Goal: Communication & Community: Share content

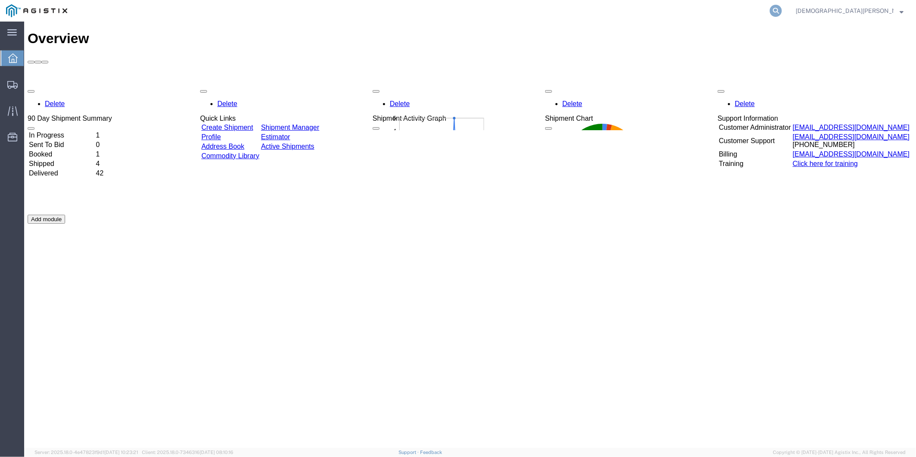
click at [782, 10] on icon at bounding box center [776, 11] width 12 height 12
click at [673, 15] on input "search" at bounding box center [638, 10] width 262 height 21
paste input "56685502"
type input "56685502"
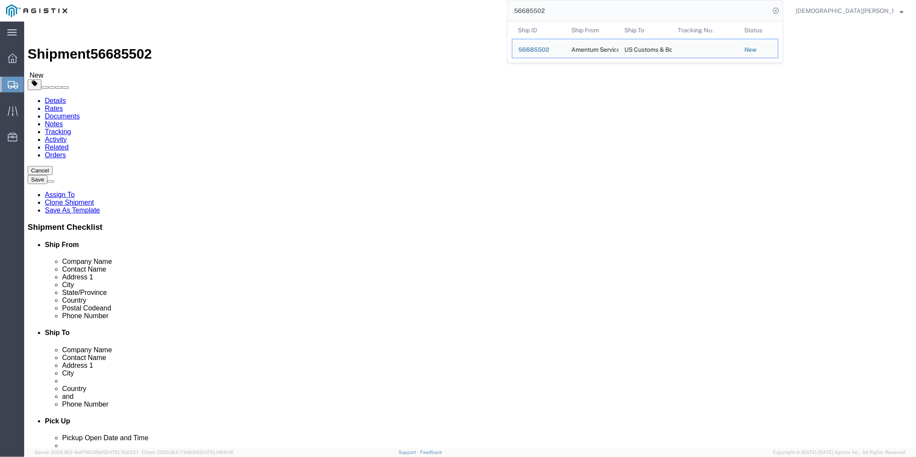
select select "49917"
select select "49933"
click at [549, 50] on span "56685502" at bounding box center [533, 49] width 31 height 7
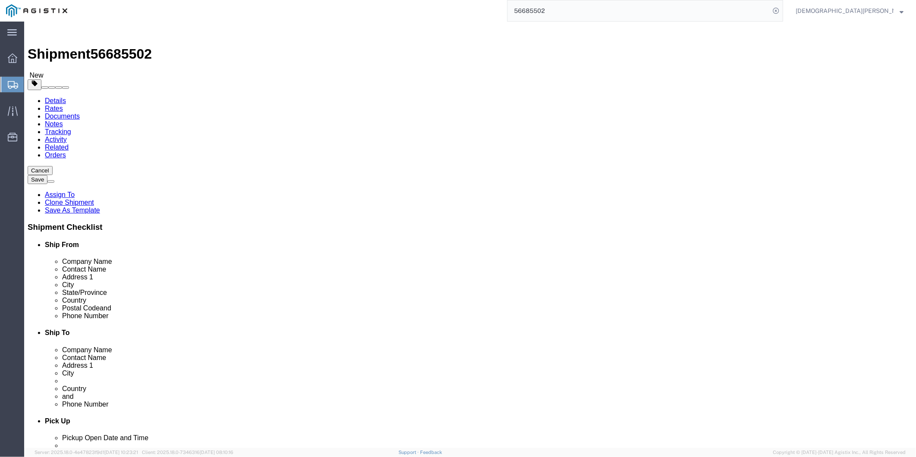
click at [16, 82] on icon at bounding box center [13, 85] width 10 height 8
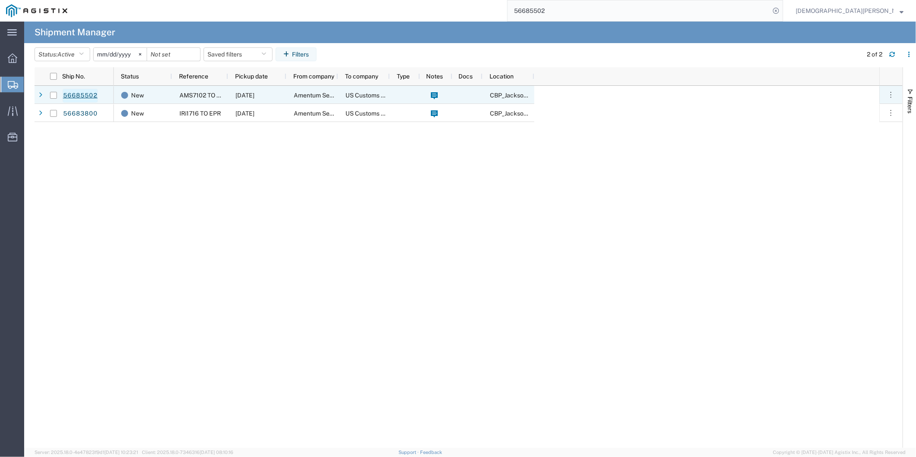
click at [72, 93] on link "56685502" at bounding box center [80, 96] width 35 height 14
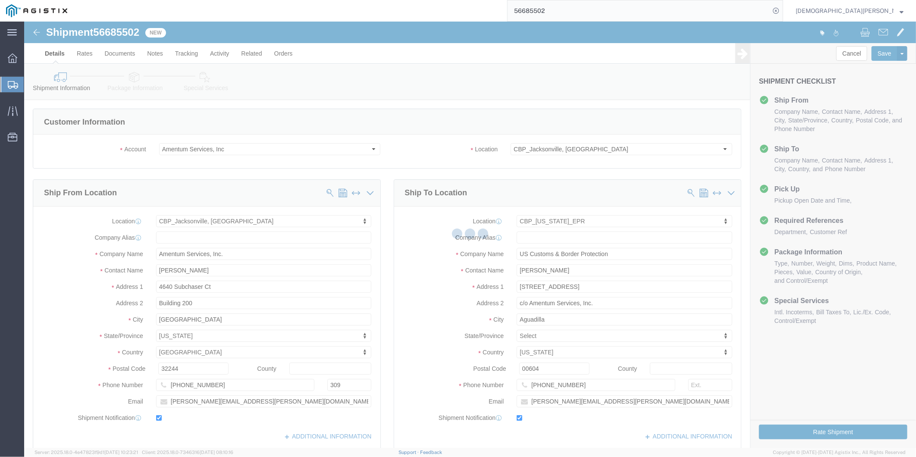
select select "49917"
select select "49933"
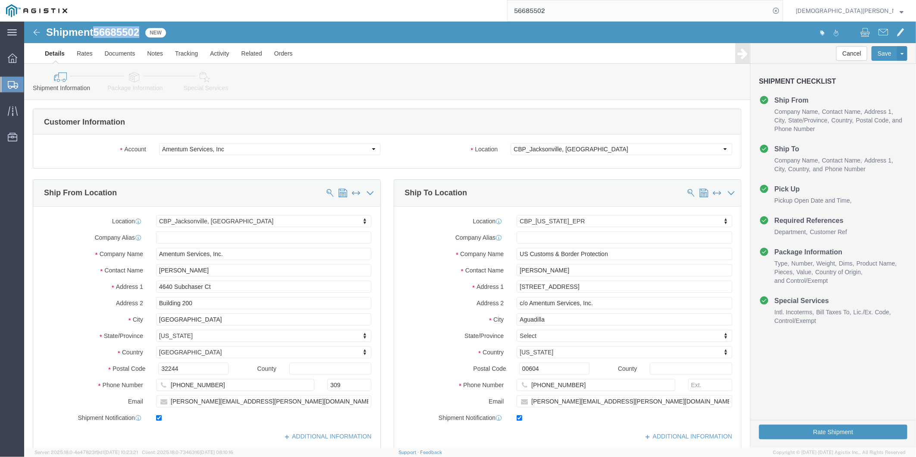
drag, startPoint x: 73, startPoint y: 9, endPoint x: 121, endPoint y: 14, distance: 48.5
click div "Shipment 56685502 New"
copy span "56685502"
drag, startPoint x: 159, startPoint y: 350, endPoint x: 104, endPoint y: 351, distance: 55.2
click div "Postal Code 32244"
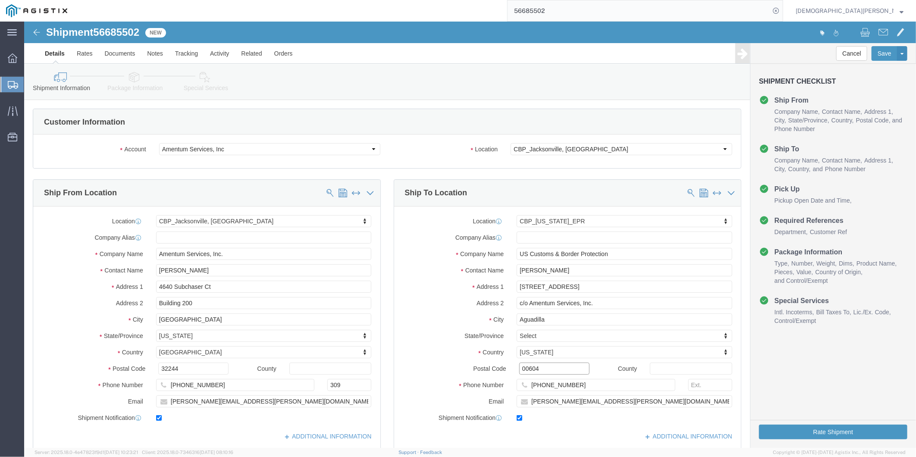
drag, startPoint x: 513, startPoint y: 349, endPoint x: 449, endPoint y: 341, distance: 64.8
click div "Postal Code 00604"
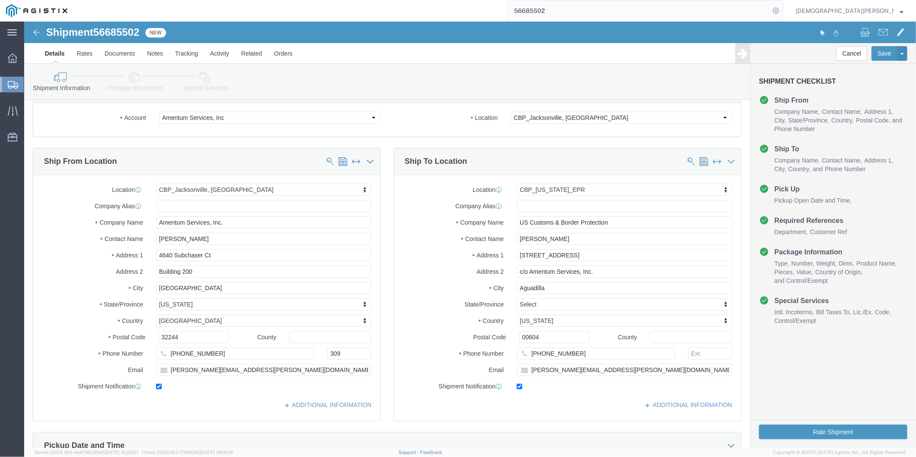
scroll to position [48, 0]
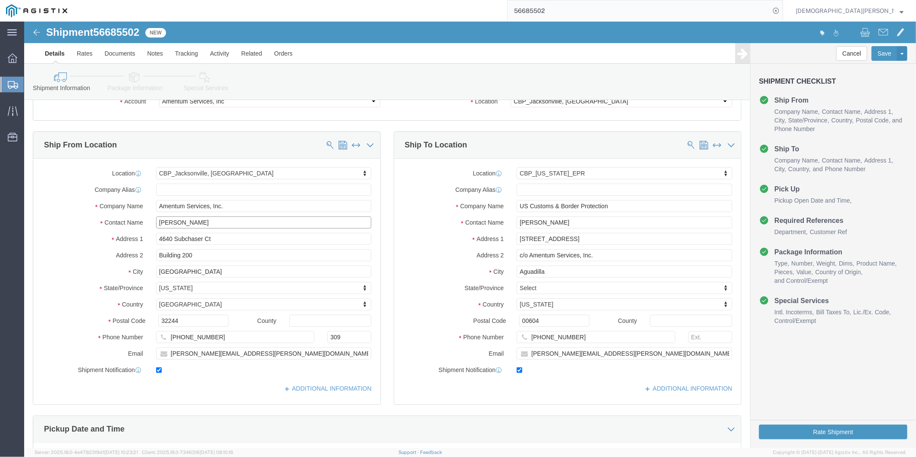
drag, startPoint x: 185, startPoint y: 200, endPoint x: 169, endPoint y: 201, distance: 16.8
click input "[PERSON_NAME]"
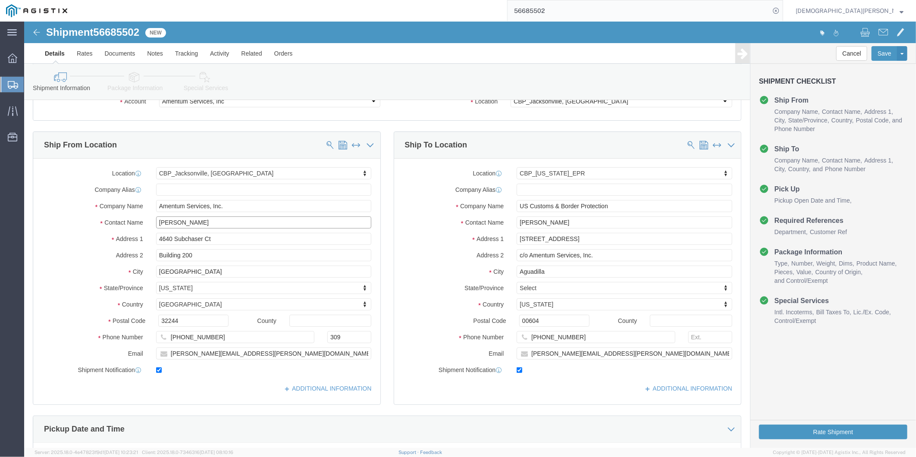
click input "[PERSON_NAME]"
drag, startPoint x: 185, startPoint y: 312, endPoint x: 138, endPoint y: 315, distance: 46.7
click div "[PHONE_NUMBER]"
drag, startPoint x: 188, startPoint y: 213, endPoint x: 120, endPoint y: 220, distance: 68.4
click div "Address [STREET_ADDRESS]"
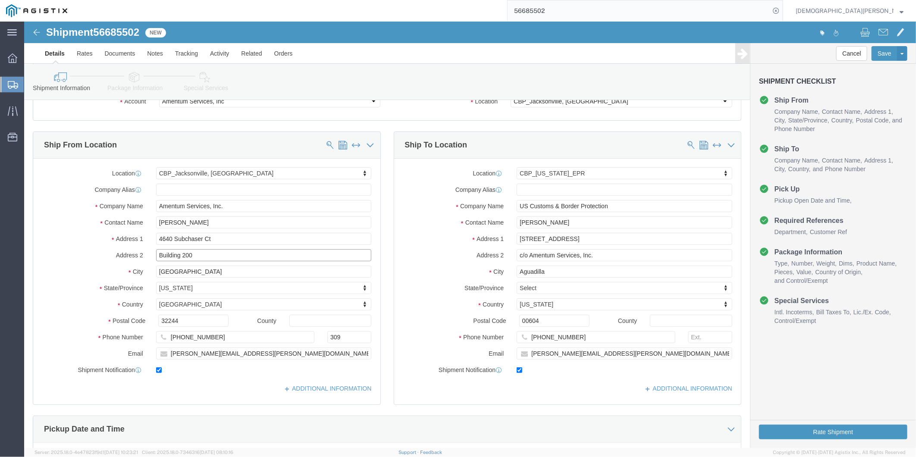
click input "Building 200"
drag, startPoint x: 153, startPoint y: 234, endPoint x: 65, endPoint y: 228, distance: 89.0
click div "Address 2 Building 200"
click input "32244"
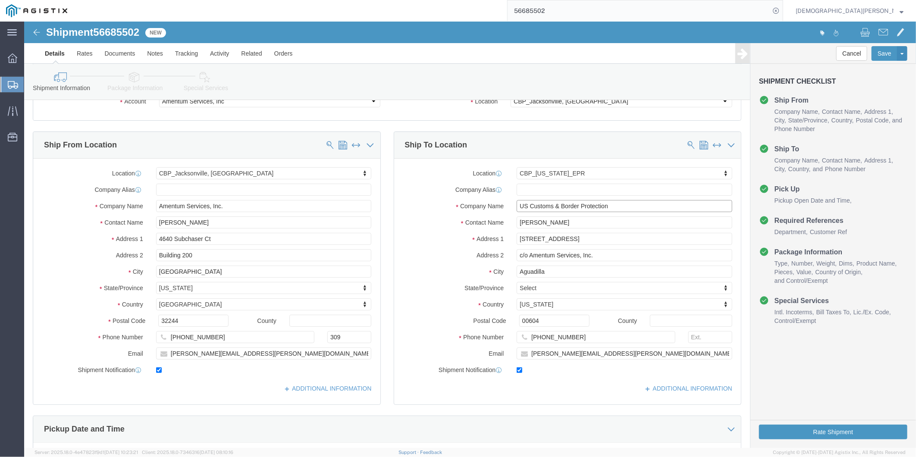
drag, startPoint x: 592, startPoint y: 187, endPoint x: 472, endPoint y: 185, distance: 119.9
click div "Company Name US Customs & Border Protection"
click input "[STREET_ADDRESS]"
drag, startPoint x: 554, startPoint y: 217, endPoint x: 426, endPoint y: 219, distance: 128.1
click div "Address [STREET_ADDRESS]"
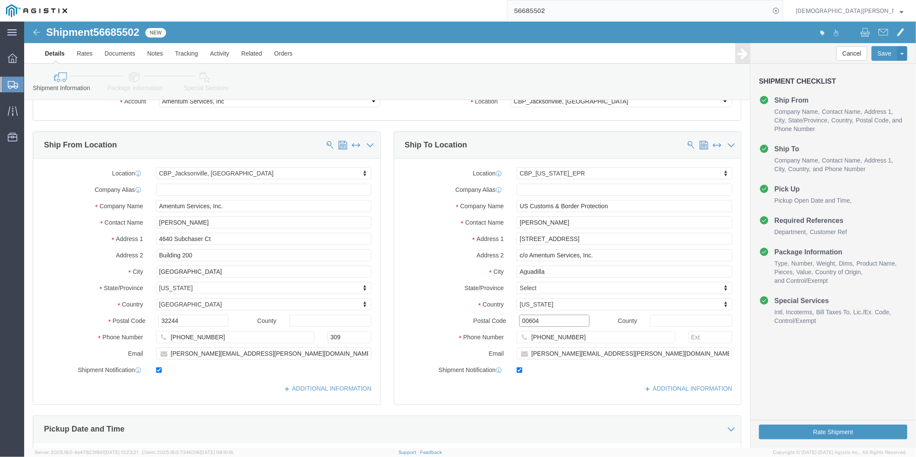
click input "00604"
click input "[PERSON_NAME]"
click link "Package Information"
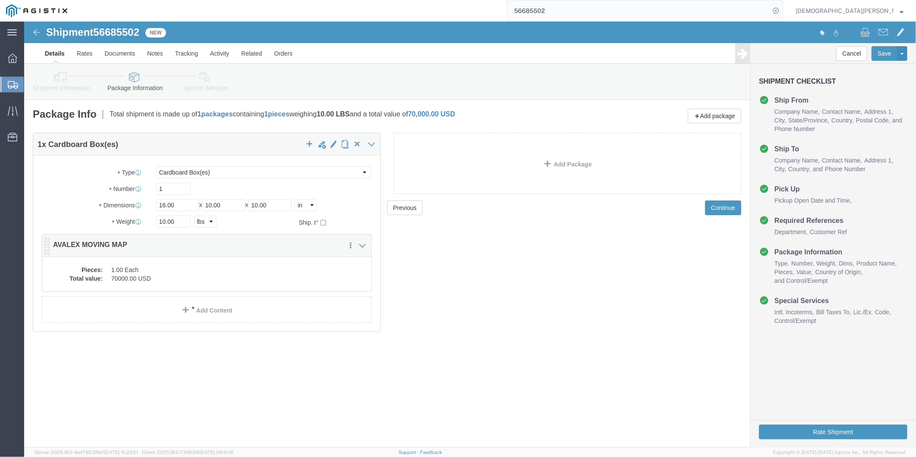
click dd "70000.00 USD"
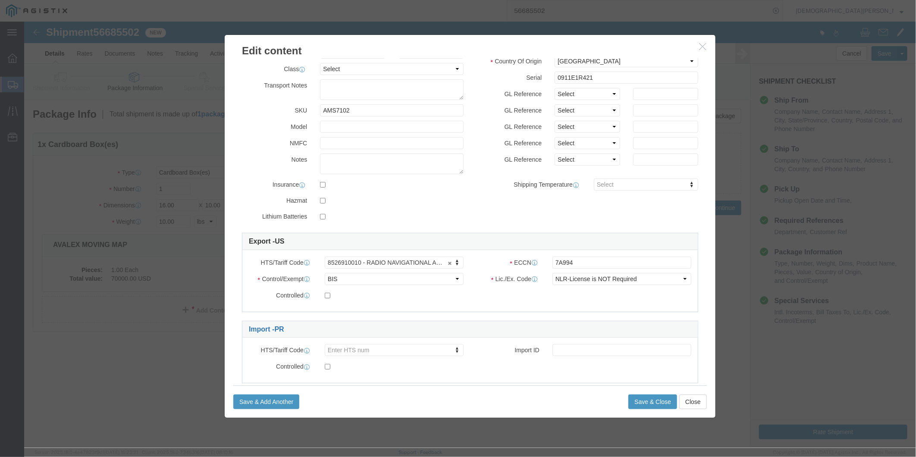
scroll to position [87, 0]
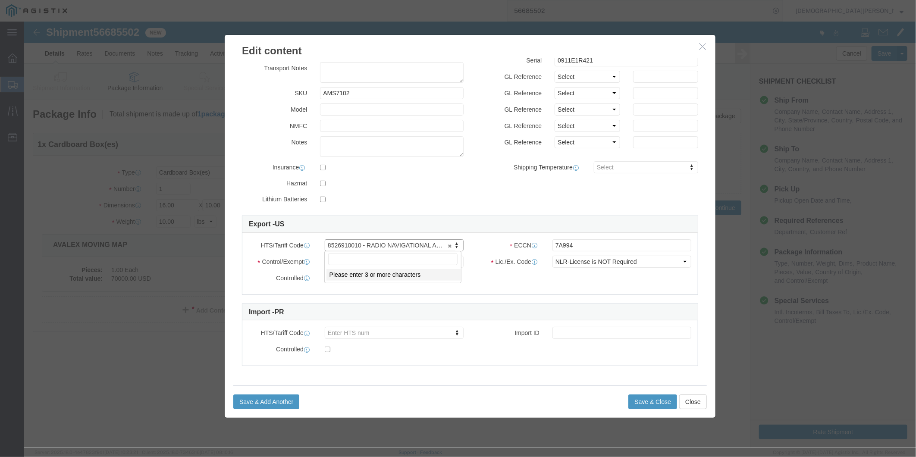
drag, startPoint x: 335, startPoint y: 222, endPoint x: 323, endPoint y: 225, distance: 11.7
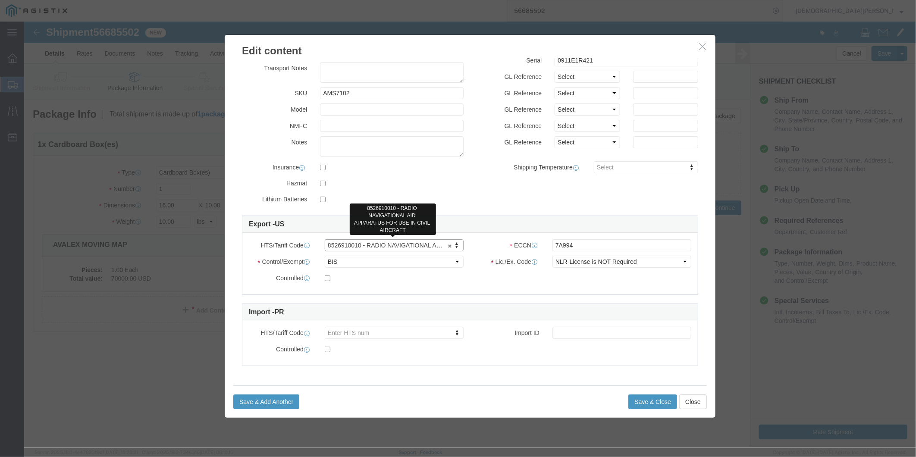
drag, startPoint x: 324, startPoint y: 222, endPoint x: 319, endPoint y: 223, distance: 5.2
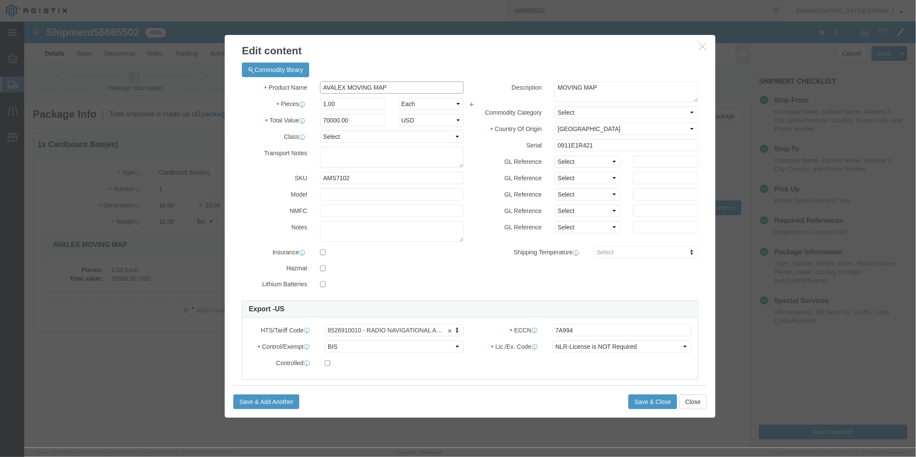
drag, startPoint x: 348, startPoint y: 65, endPoint x: 331, endPoint y: 62, distance: 17.9
click input "AVALEX MOVING MAP"
drag, startPoint x: 366, startPoint y: 70, endPoint x: 289, endPoint y: 63, distance: 77.9
click div "AVALEX MOVING MAP"
drag, startPoint x: 297, startPoint y: 95, endPoint x: 313, endPoint y: 95, distance: 16.4
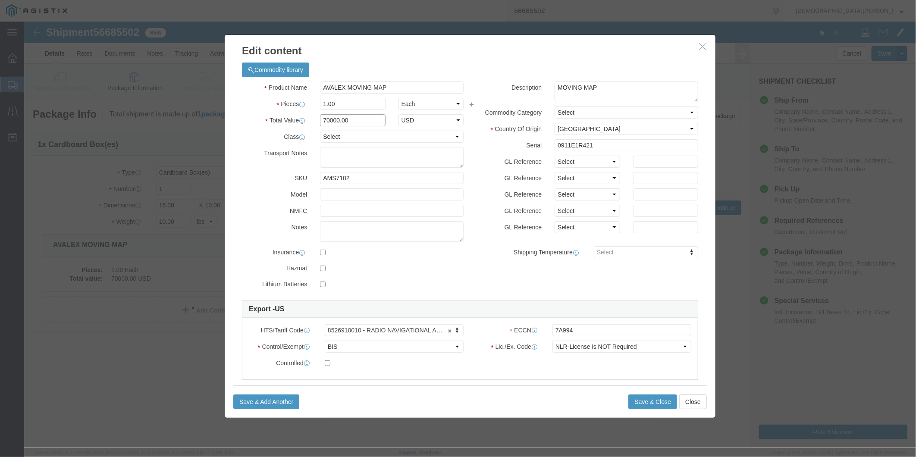
click input "70000.00"
click button "Close"
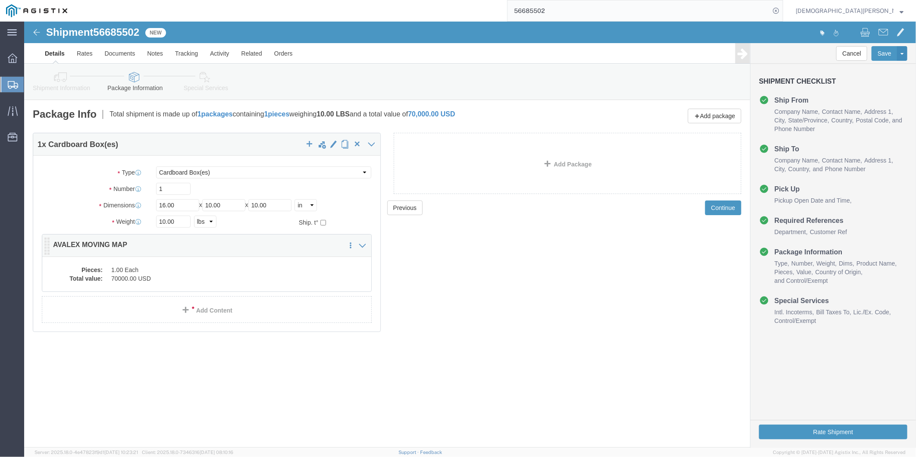
click dd "1.00 Each"
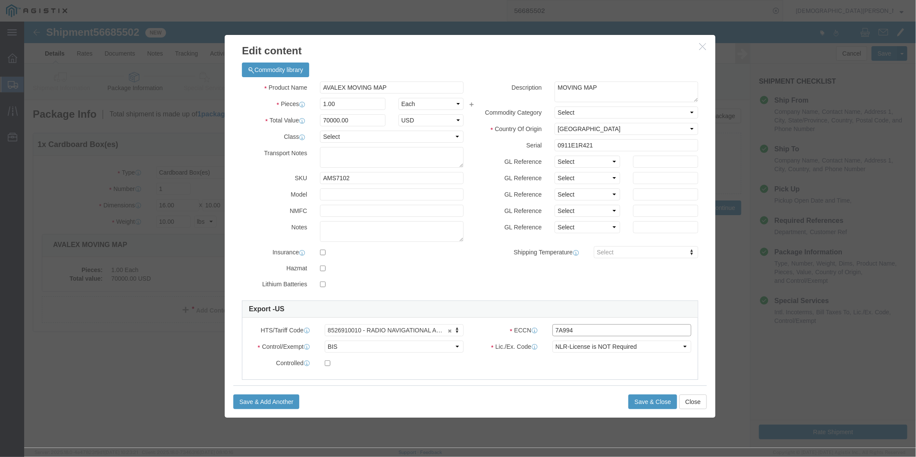
drag, startPoint x: 554, startPoint y: 307, endPoint x: 494, endPoint y: 307, distance: 59.9
click div "ECCN 7A994"
click icon "button"
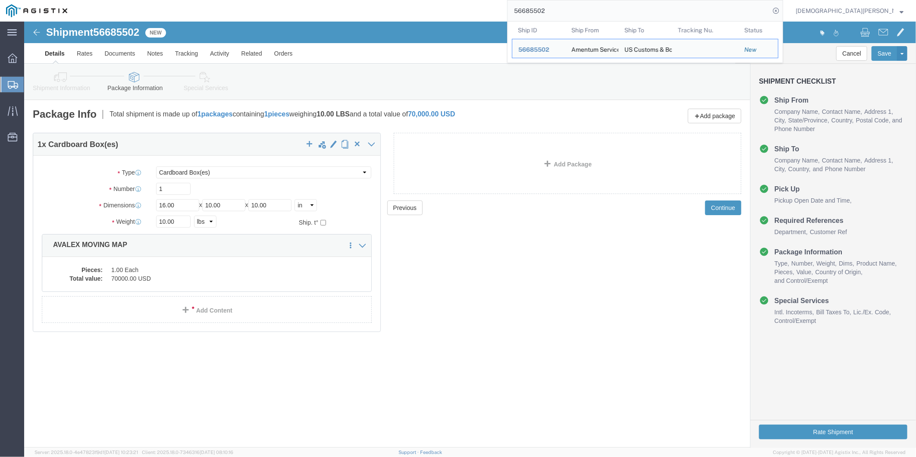
drag, startPoint x: 603, startPoint y: 13, endPoint x: 532, endPoint y: 13, distance: 71.1
click at [532, 13] on div "56685502 Ship ID Ship From Ship To Tracking Nu. Status Ship ID 56685502 Ship Fr…" at bounding box center [428, 11] width 710 height 22
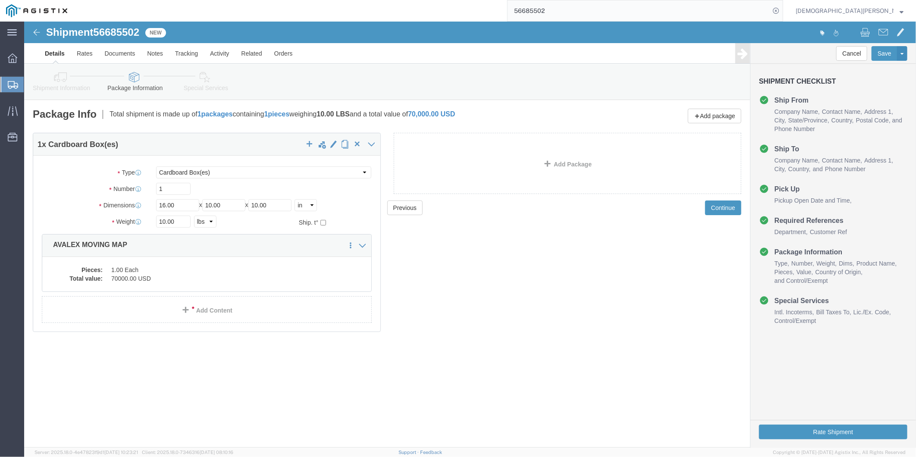
click link "Special Services"
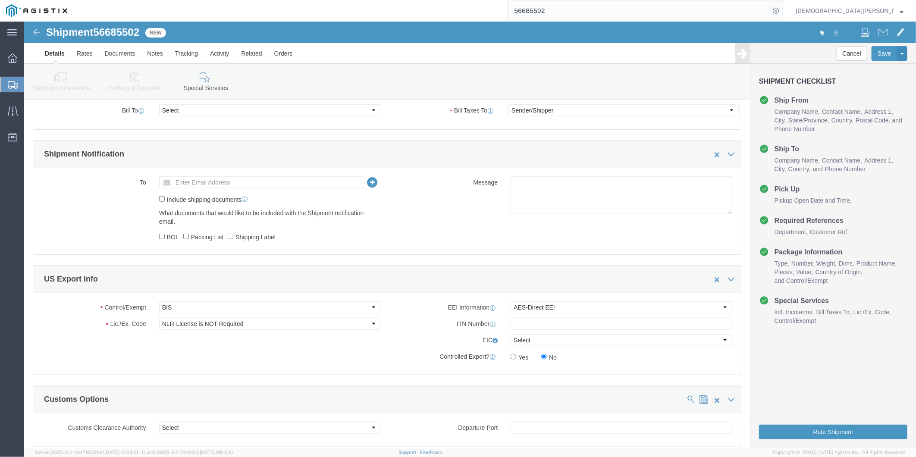
scroll to position [479, 0]
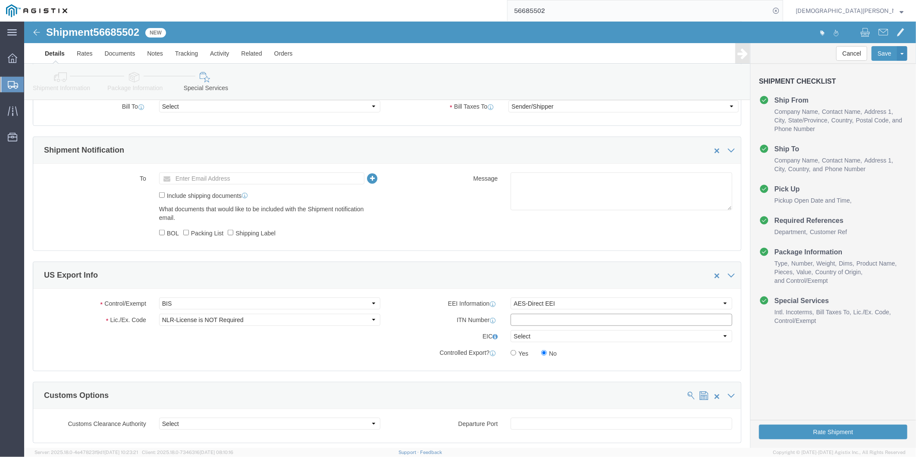
click input "text"
paste input "X20250902698517"
type input "X20250902698517"
click link "Documents"
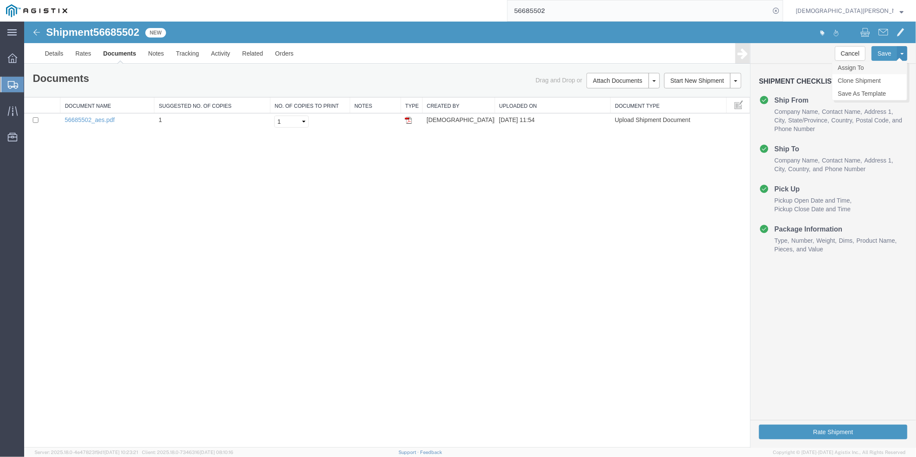
click at [858, 67] on link "Assign To" at bounding box center [869, 67] width 75 height 13
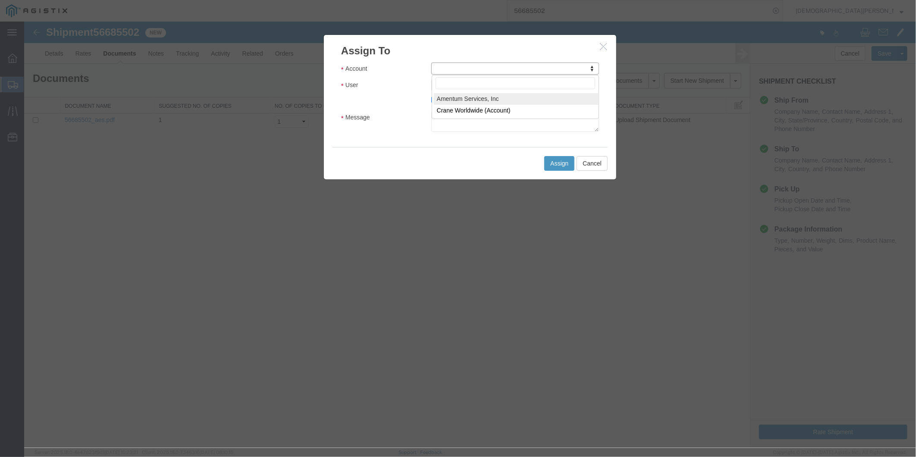
select select "101678"
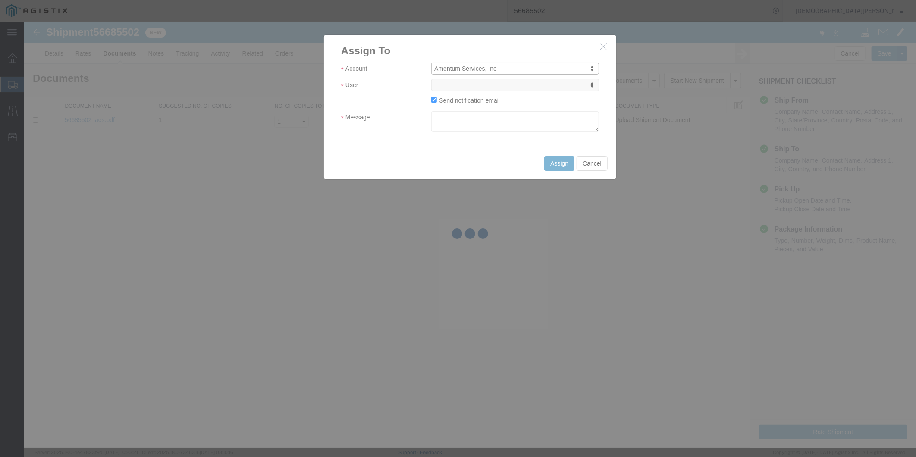
select select
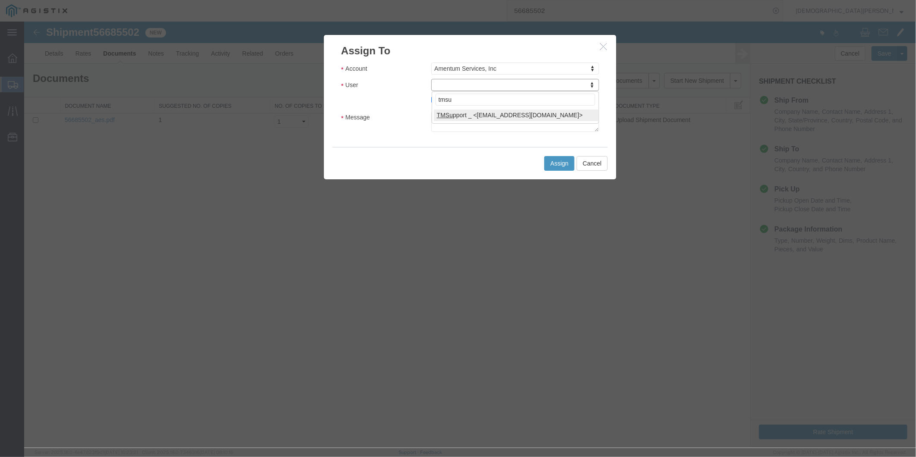
type input "tmsu"
select select "51622"
drag, startPoint x: 523, startPoint y: 131, endPoint x: 523, endPoint y: 122, distance: 8.6
click at [523, 128] on textarea "Message" at bounding box center [515, 121] width 168 height 21
paste textarea "ITN: X20250902698517"
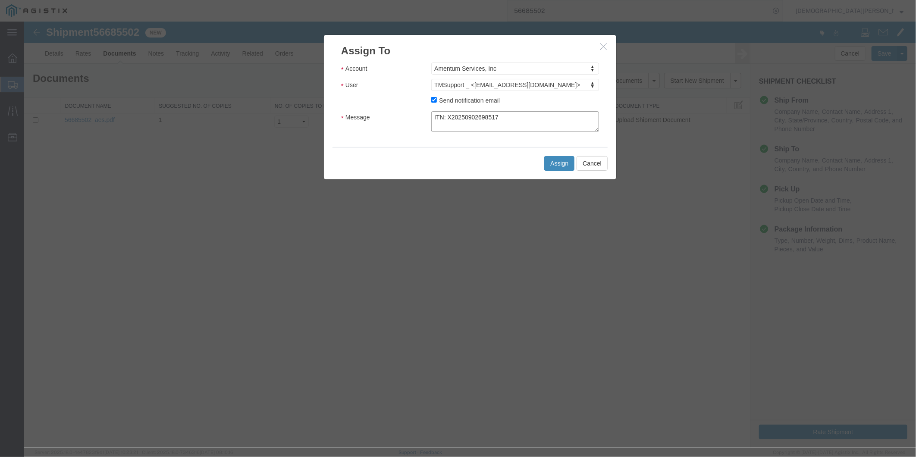
type textarea "ITN: X20250902698517"
click at [561, 162] on button "Assign" at bounding box center [559, 163] width 30 height 15
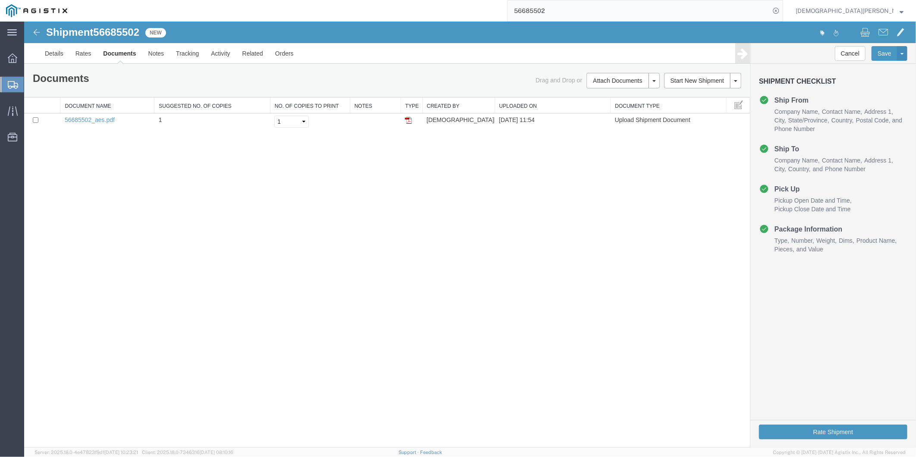
drag, startPoint x: 658, startPoint y: 14, endPoint x: 629, endPoint y: 7, distance: 30.0
click at [657, 14] on input "56685502" at bounding box center [638, 10] width 262 height 21
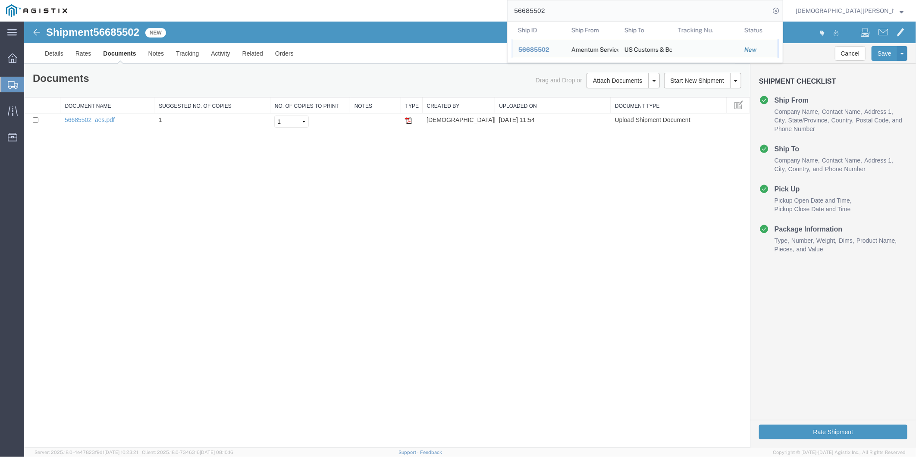
paste input "3800"
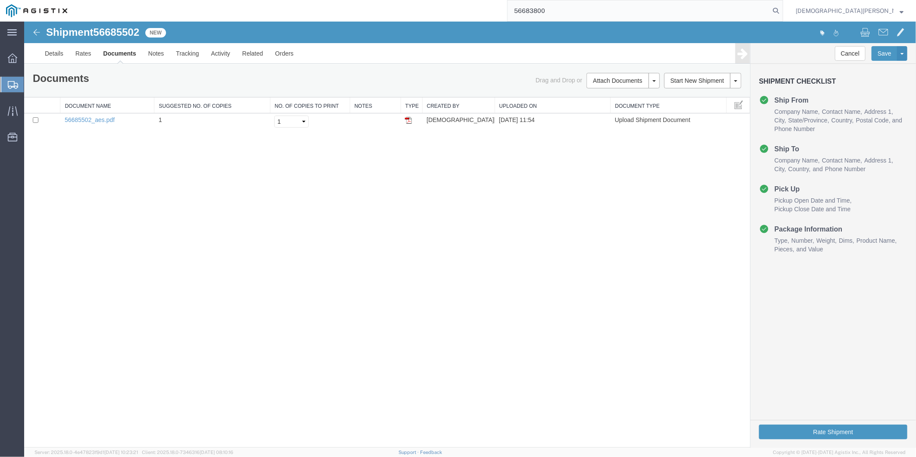
type input "56683800"
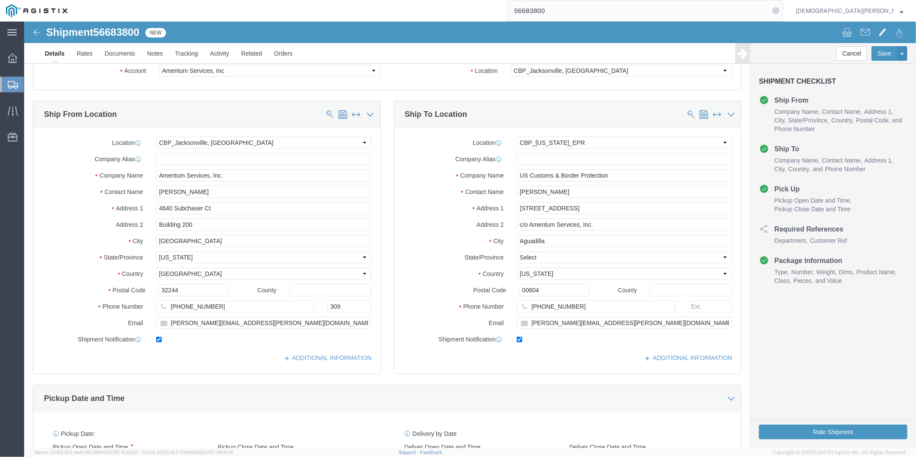
select select "49917"
select select "49933"
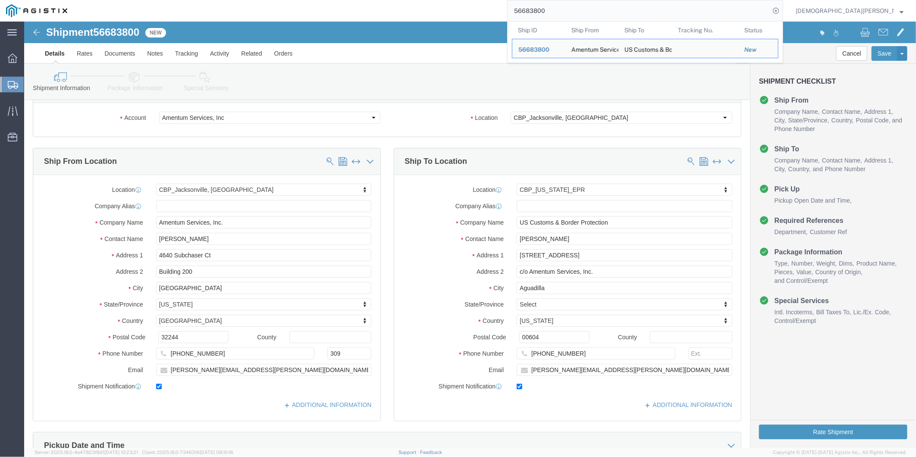
scroll to position [48, 0]
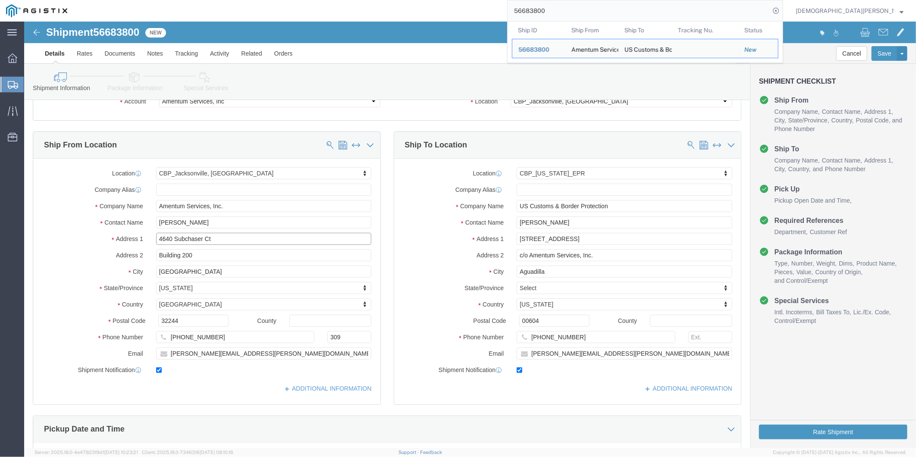
drag, startPoint x: 191, startPoint y: 216, endPoint x: 90, endPoint y: 216, distance: 101.3
click div "Address [STREET_ADDRESS]"
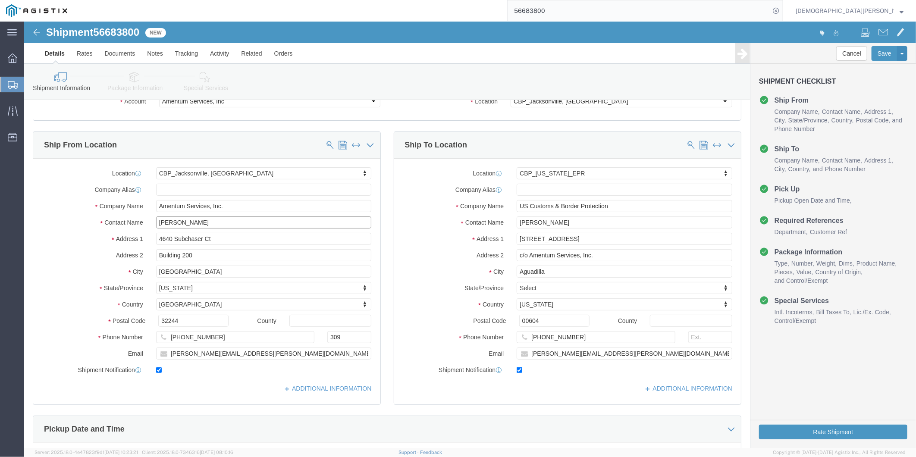
click input "[PERSON_NAME]"
click input "[PHONE_NUMBER]"
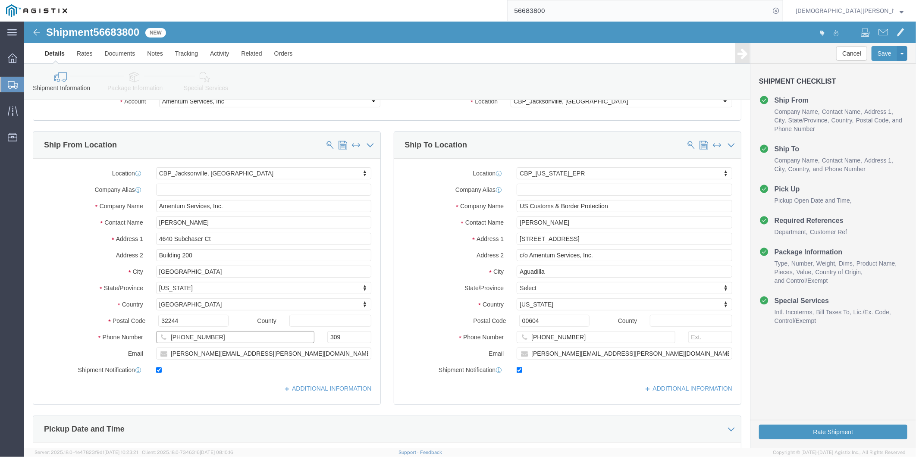
drag, startPoint x: 154, startPoint y: 315, endPoint x: 105, endPoint y: 311, distance: 49.3
click div "Phone Number [PHONE_NUMBER] 309"
click input "4640 Subchaser Ct"
drag, startPoint x: 194, startPoint y: 220, endPoint x: 3, endPoint y: 216, distance: 190.6
click div "Ship From Location Location [GEOGRAPHIC_DATA], [GEOGRAPHIC_DATA] Select My Prof…"
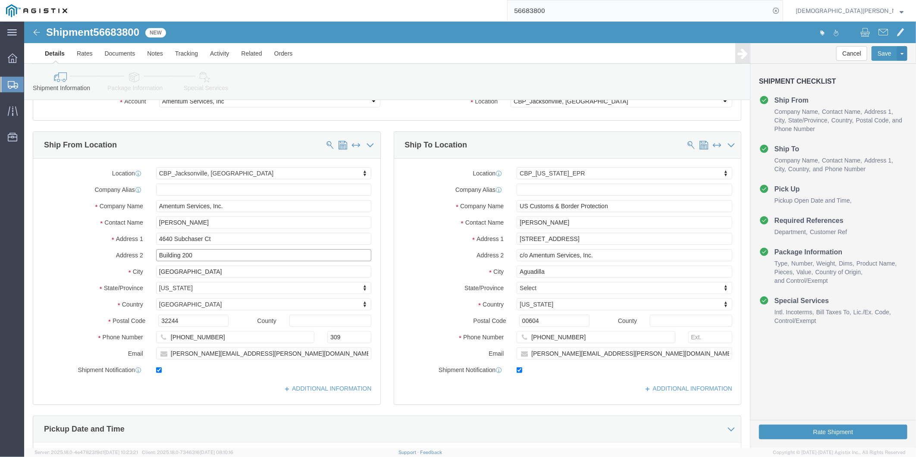
drag, startPoint x: 190, startPoint y: 235, endPoint x: 181, endPoint y: 233, distance: 9.1
click input "Building 200"
drag, startPoint x: 174, startPoint y: 233, endPoint x: 44, endPoint y: 230, distance: 130.2
click div "Address 2 Building 200"
click input "32244"
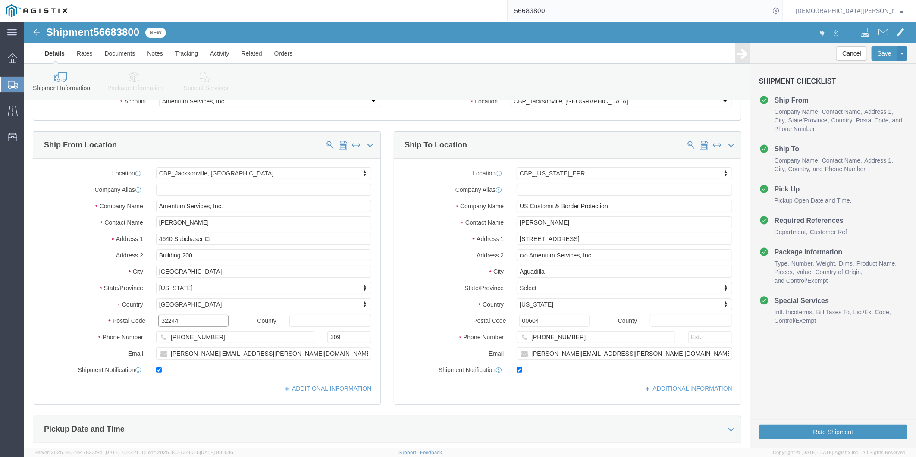
click input "32244"
click input "US Customs & Border Protection"
drag, startPoint x: 594, startPoint y: 188, endPoint x: 475, endPoint y: 183, distance: 119.1
click div "Company Name US Customs & Border Protection"
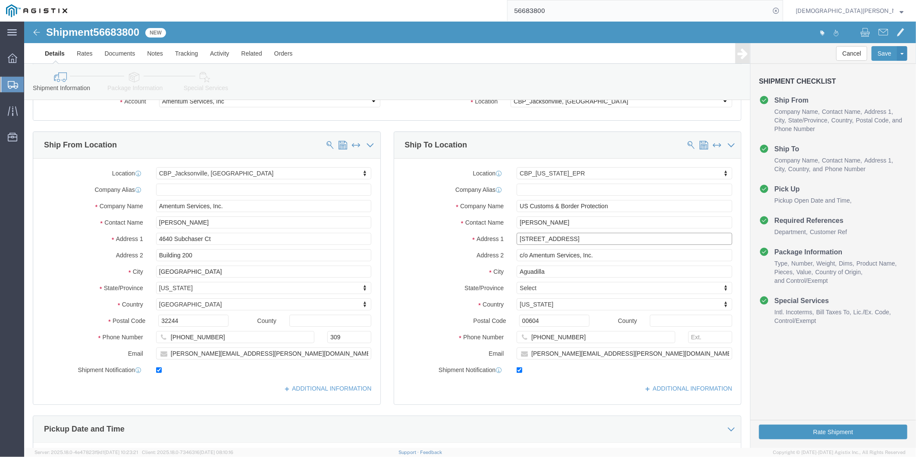
click input "[STREET_ADDRESS]"
drag, startPoint x: 559, startPoint y: 217, endPoint x: 457, endPoint y: 220, distance: 101.4
click div "Address [STREET_ADDRESS]"
click input "00604"
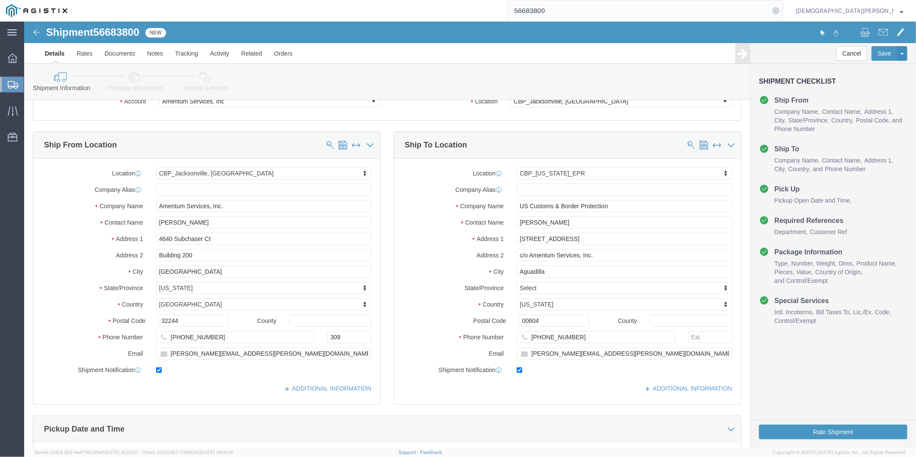
click icon
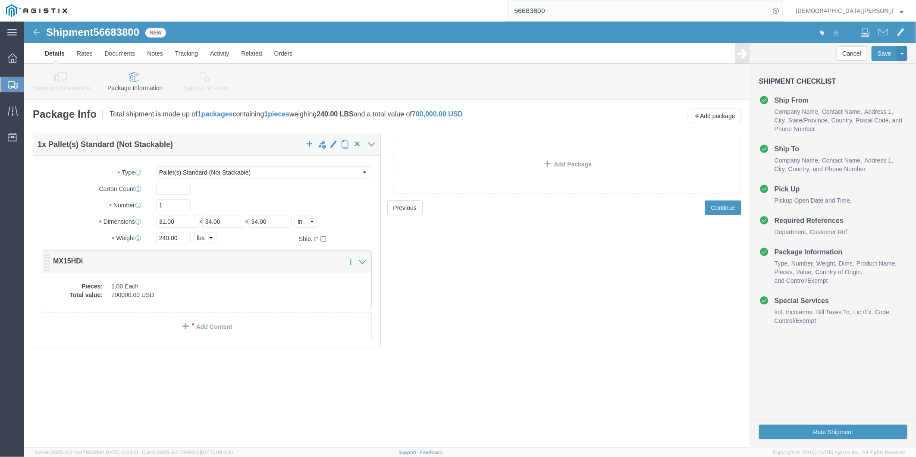
click dd "700000.00 USD"
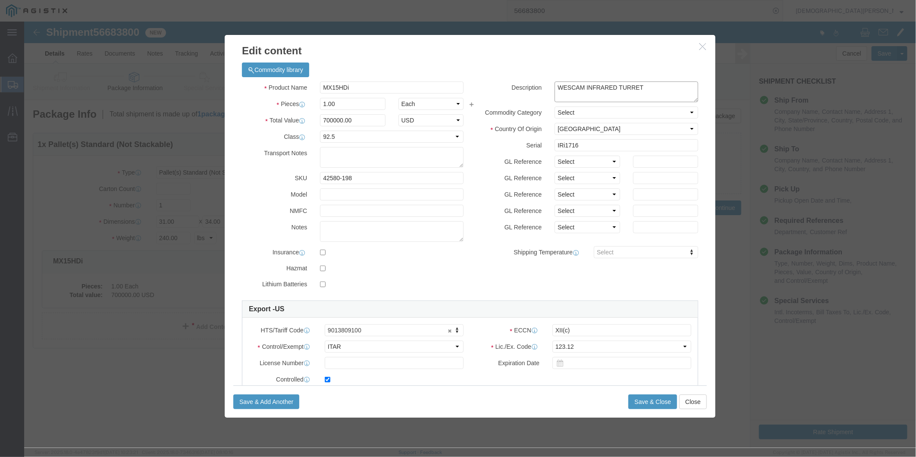
drag, startPoint x: 617, startPoint y: 67, endPoint x: 530, endPoint y: 64, distance: 86.7
click textarea "WESCAM INFRARED TURRET"
drag, startPoint x: 318, startPoint y: 98, endPoint x: 280, endPoint y: 102, distance: 37.7
click div "Total Value 700000.00 Select ADP AED AFN ALL AMD AOA ARS ATS AUD AWG AZN BAM BB…"
click button "Close"
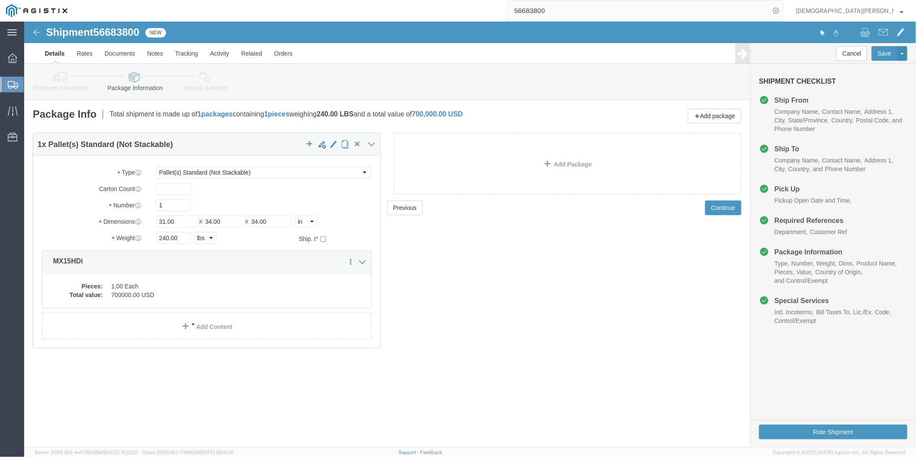
click dd "700000.00 USD"
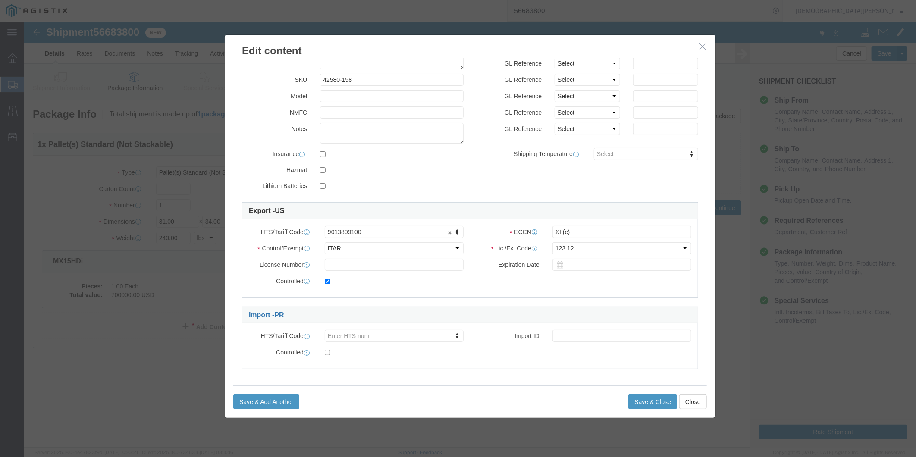
scroll to position [103, 0]
click input "XII(c)"
type input "XII(c)"
click button "Close"
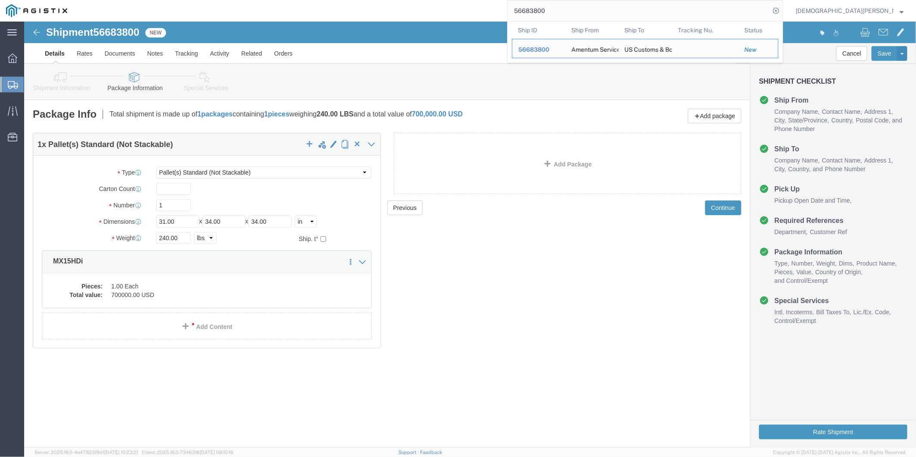
drag, startPoint x: 607, startPoint y: 9, endPoint x: 556, endPoint y: 12, distance: 50.5
click at [556, 12] on div "56683800 Ship ID Ship From Ship To Tracking Nu. Status Ship ID 56683800 Ship Fr…" at bounding box center [428, 11] width 710 height 22
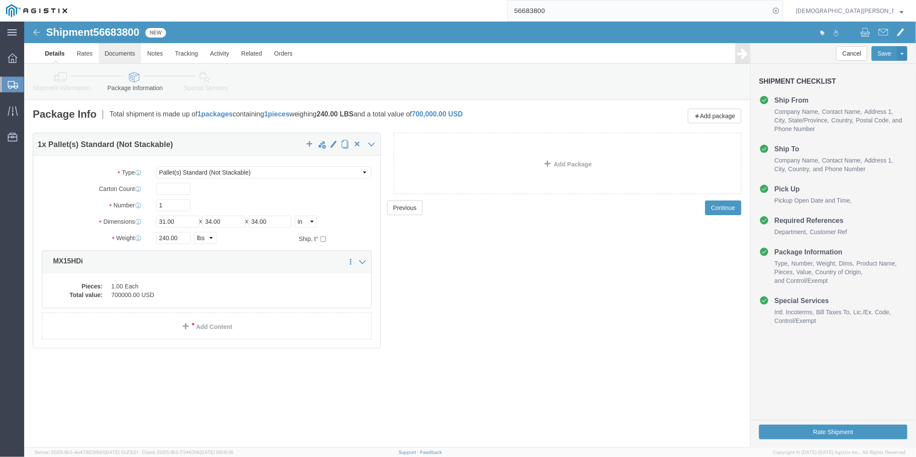
click link "Documents"
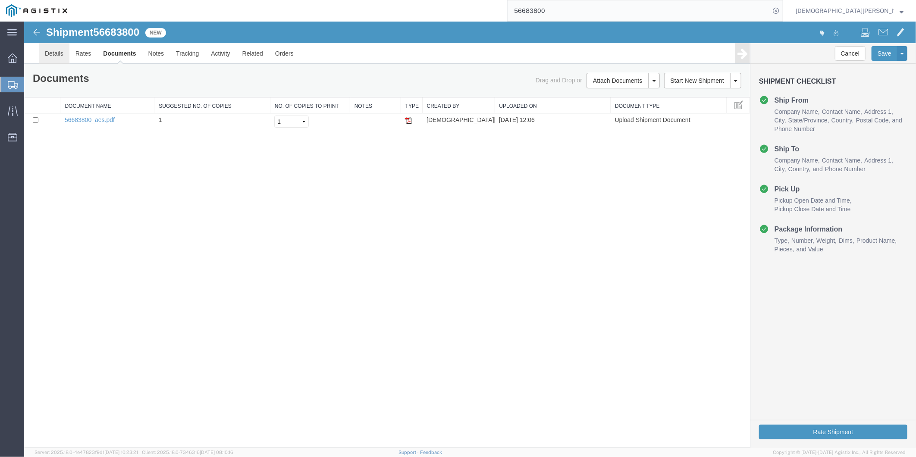
click at [53, 53] on link "Details" at bounding box center [53, 53] width 31 height 21
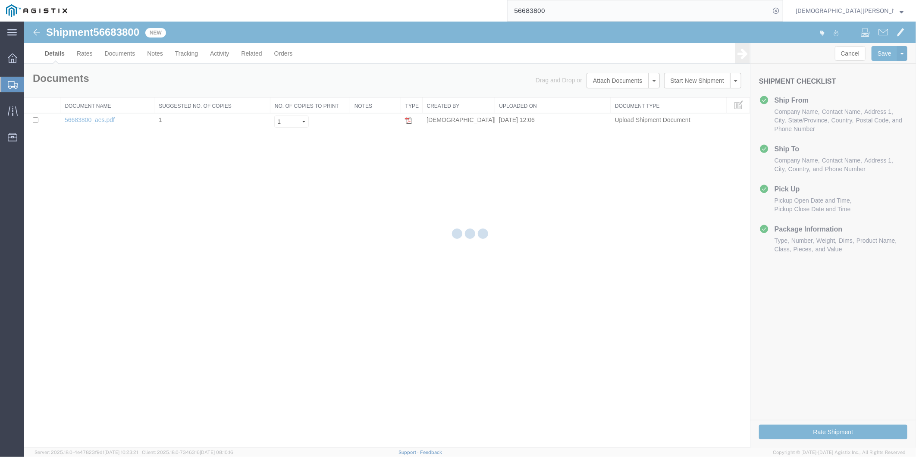
select select "49917"
select select "49933"
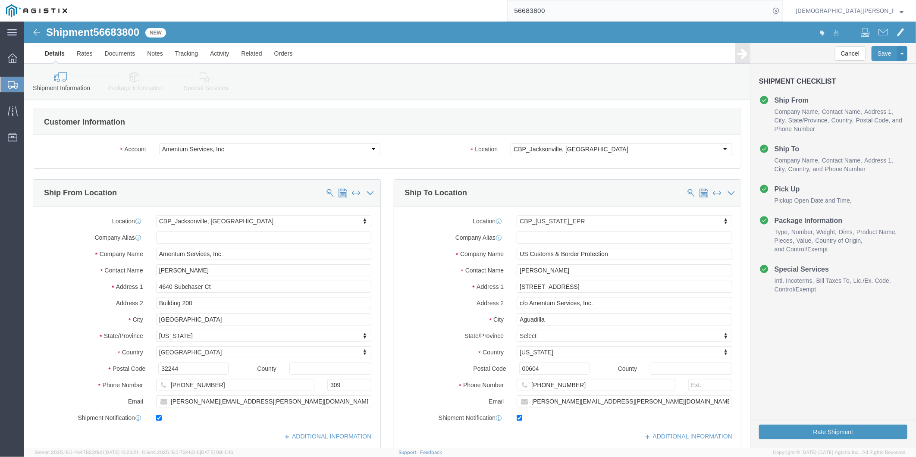
click icon
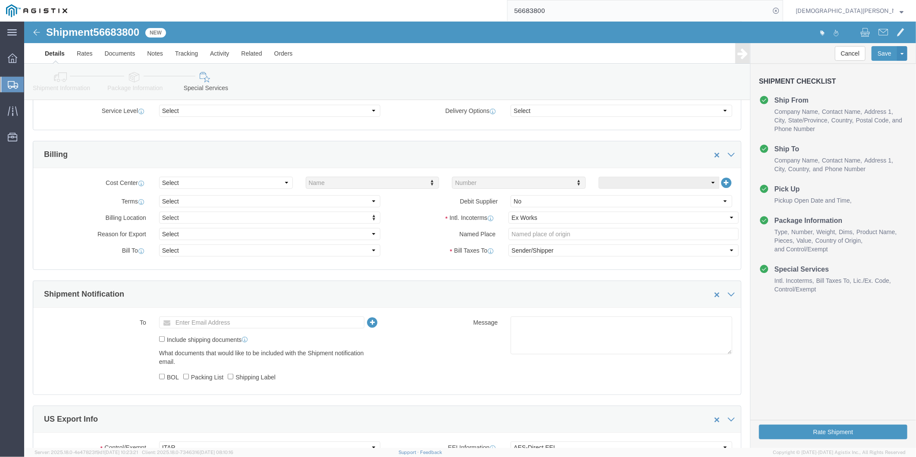
scroll to position [575, 0]
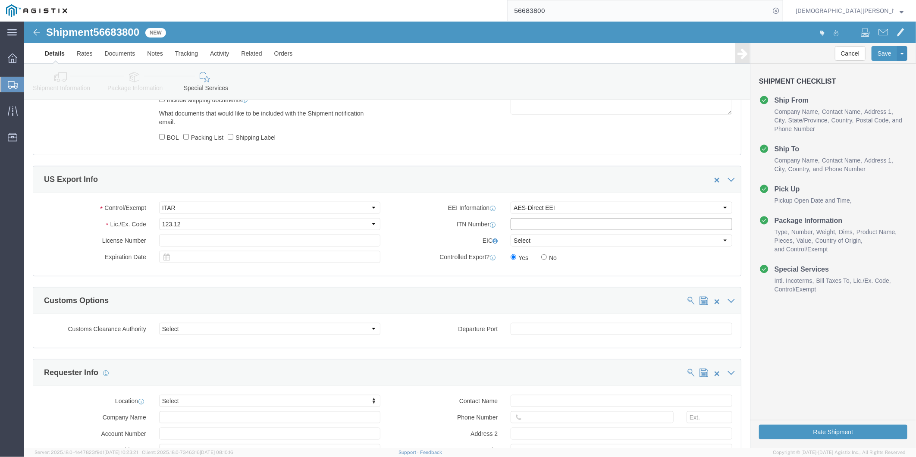
click input "text"
paste input "X20250902700069"
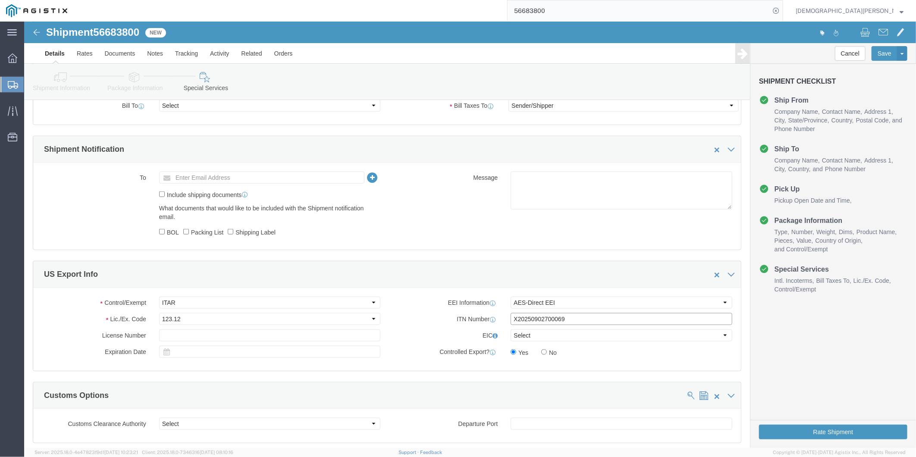
scroll to position [479, 0]
type input "X20250902700069"
click link "Documents"
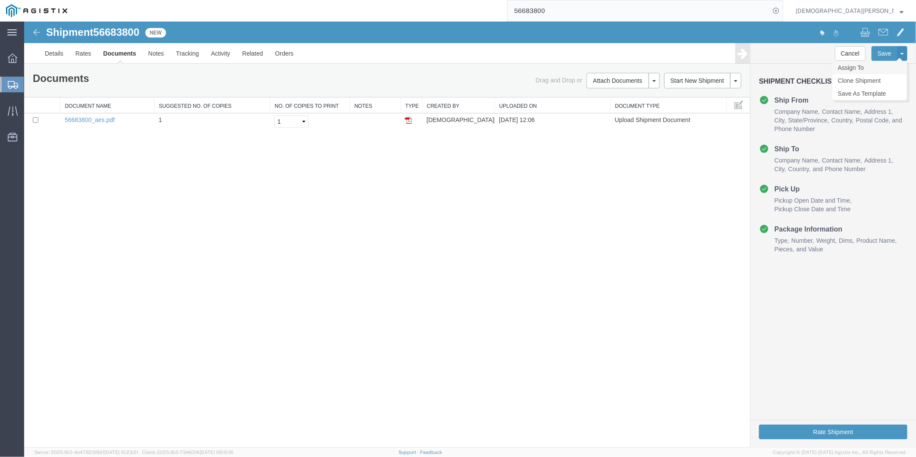
click at [855, 67] on link "Assign To" at bounding box center [869, 67] width 75 height 13
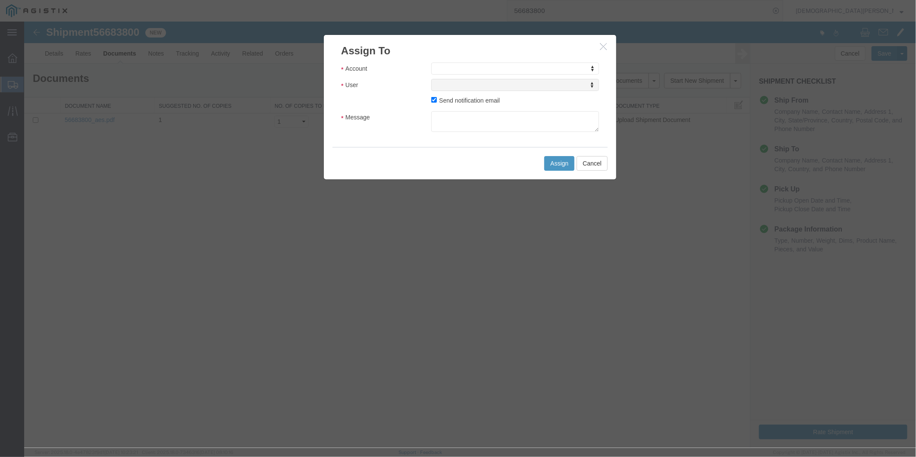
click at [488, 78] on div "Account Account Account Amentum Services, Inc Crane Worldwide (Account) User Us…" at bounding box center [470, 96] width 258 height 69
select select "101678"
select select
type input "tmsu"
select select "51622"
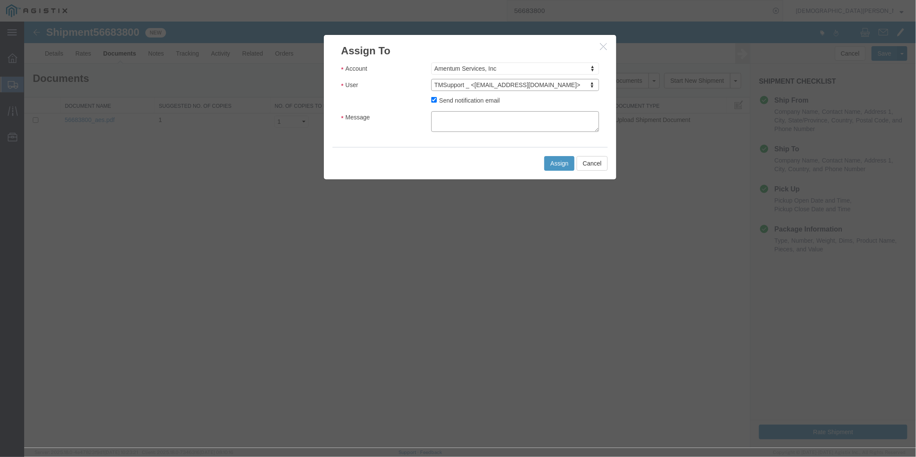
click at [500, 122] on textarea "Message" at bounding box center [515, 121] width 168 height 21
paste textarea "ITN: X20250902700069"
type textarea "ITN: X20250902700069"
click at [554, 167] on button "Assign" at bounding box center [559, 163] width 30 height 15
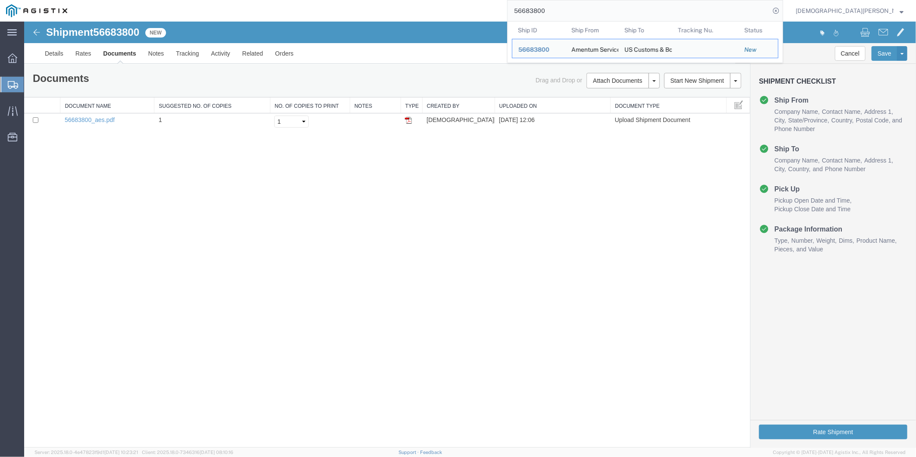
click at [620, 13] on input "56683800" at bounding box center [638, 10] width 262 height 21
drag, startPoint x: 620, startPoint y: 13, endPoint x: 481, endPoint y: 12, distance: 138.8
click at [482, 12] on div "56683800 Ship ID Ship From Ship To Tracking Nu. Status Ship ID 56683800 Ship Fr…" at bounding box center [428, 11] width 710 height 22
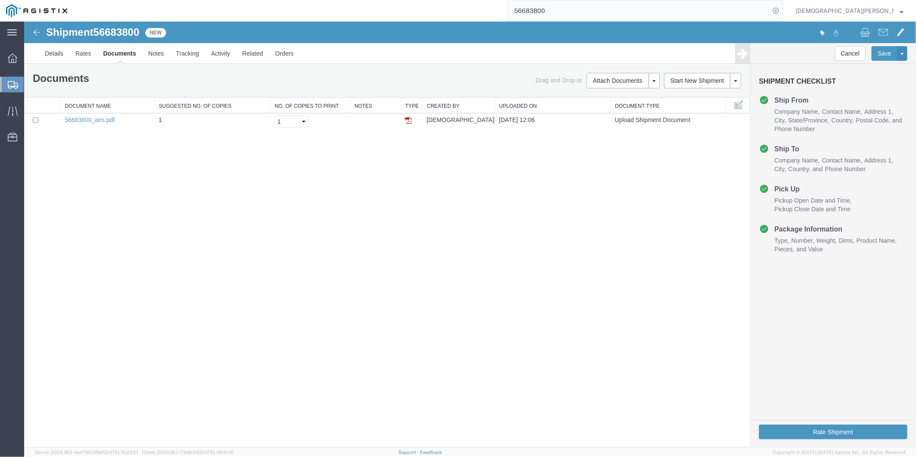
paste input "5502"
type input "56685502"
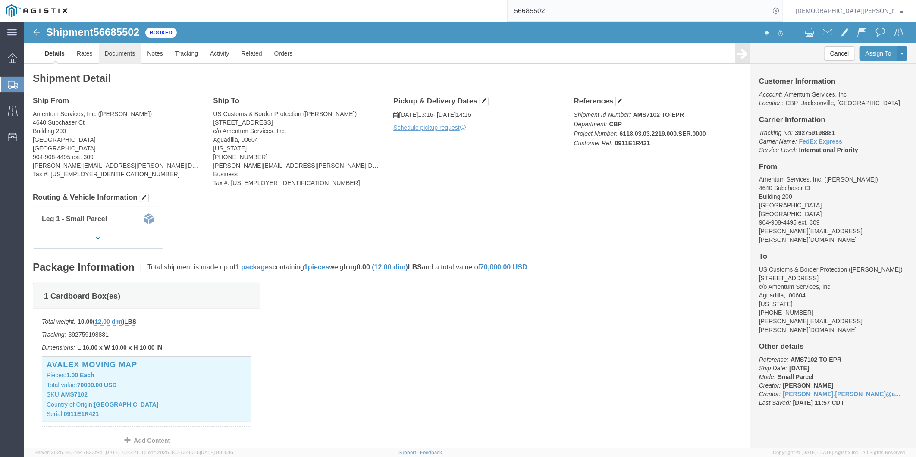
click link "Documents"
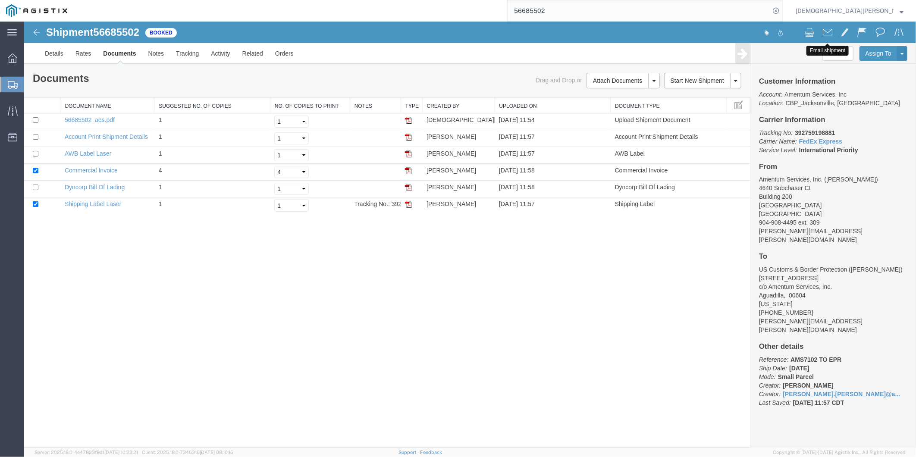
click at [826, 31] on span at bounding box center [826, 31] width 9 height 10
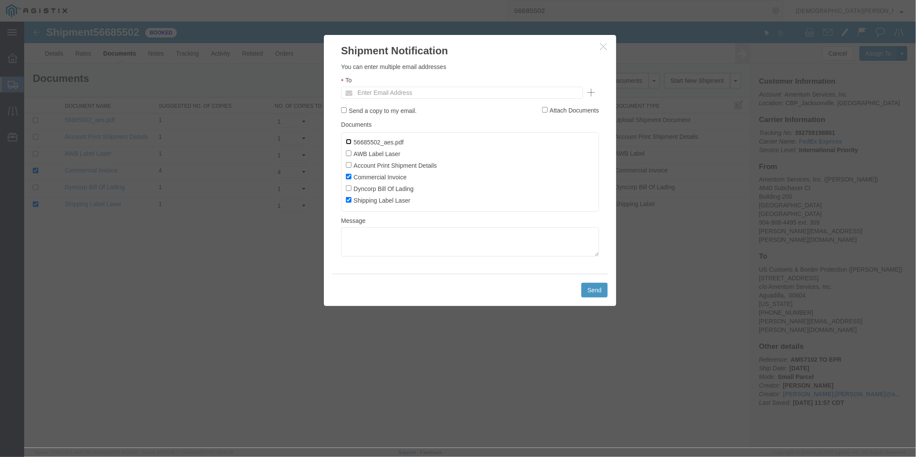
click at [347, 141] on input "56685502_aes.pdf" at bounding box center [348, 141] width 6 height 6
checkbox input "true"
click at [351, 158] on label "AWB Label Laser" at bounding box center [372, 152] width 54 height 9
click at [351, 156] on input "AWB Label Laser" at bounding box center [348, 153] width 6 height 6
checkbox input "true"
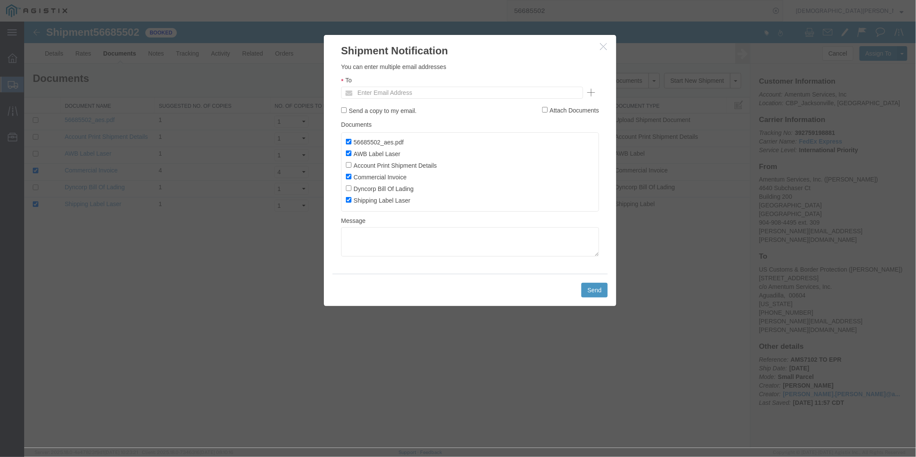
click at [351, 168] on label "Account Print Shipment Details" at bounding box center [390, 164] width 91 height 9
click at [351, 167] on input "Account Print Shipment Details" at bounding box center [348, 165] width 6 height 6
checkbox input "true"
click at [349, 190] on input "Dyncorp Bill Of Lading" at bounding box center [348, 188] width 6 height 6
checkbox input "true"
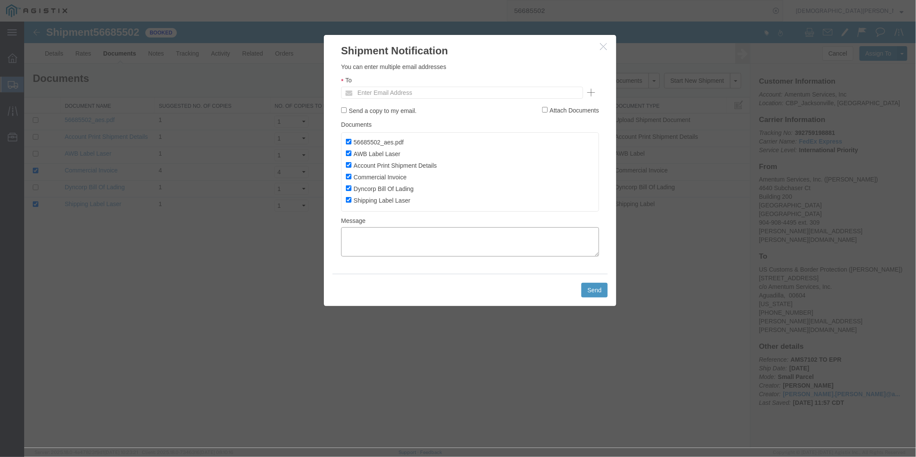
click at [397, 244] on textarea at bounding box center [470, 241] width 258 height 29
click at [372, 254] on textarea at bounding box center [470, 241] width 258 height 29
paste textarea "add the comment AES Only file"
drag, startPoint x: 390, startPoint y: 238, endPoint x: 325, endPoint y: 246, distance: 65.6
click at [325, 246] on div "Please fix the following errors You can enter multiple email addresses To Enter…" at bounding box center [469, 166] width 292 height 216
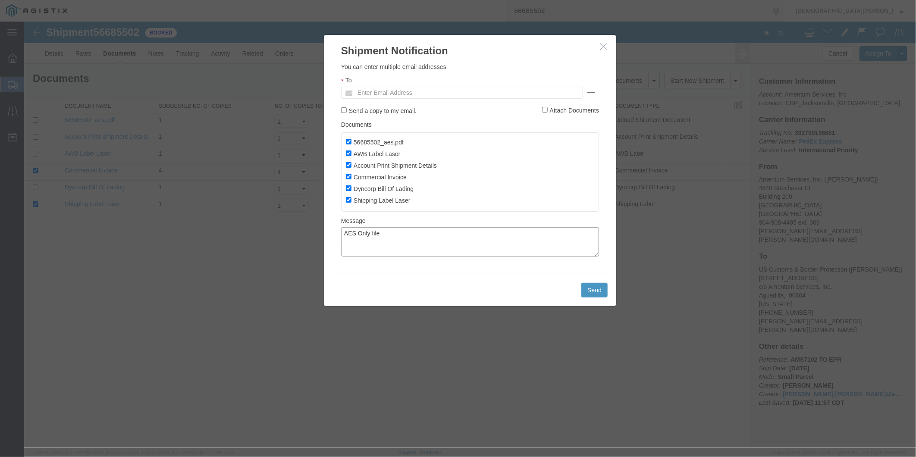
drag, startPoint x: 385, startPoint y: 236, endPoint x: 359, endPoint y: 240, distance: 26.2
click at [359, 240] on textarea "AES Only file" at bounding box center [470, 241] width 258 height 29
type textarea "AES ONLY FILE"
click at [441, 96] on input "text" at bounding box center [403, 92] width 101 height 11
type input "[EMAIL_ADDRESS][DOMAIN_NAME]"
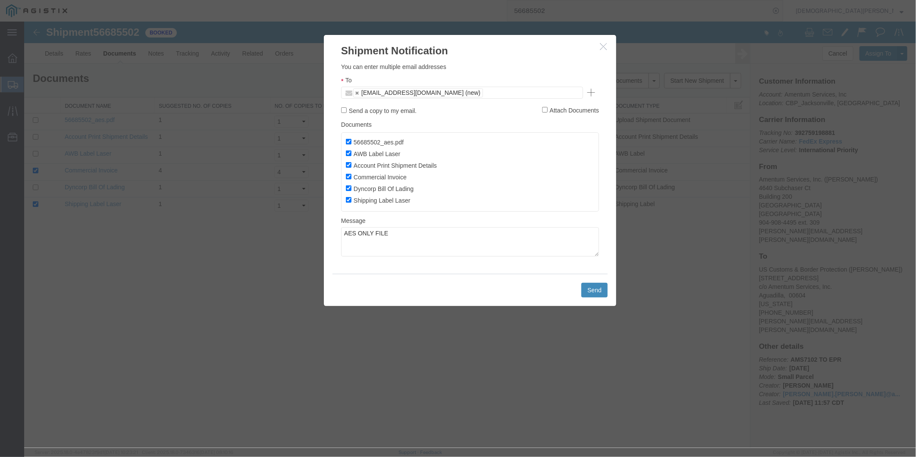
click at [598, 291] on button "Send" at bounding box center [594, 289] width 26 height 15
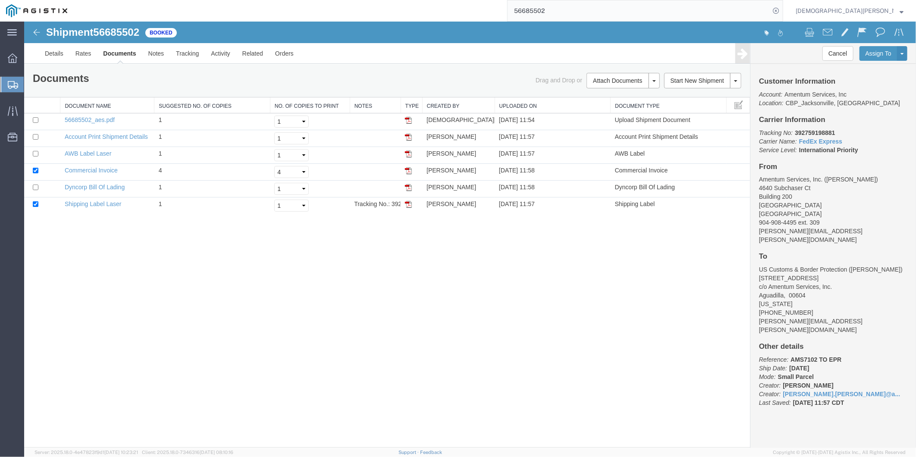
click at [606, 13] on input "56685502" at bounding box center [638, 10] width 262 height 21
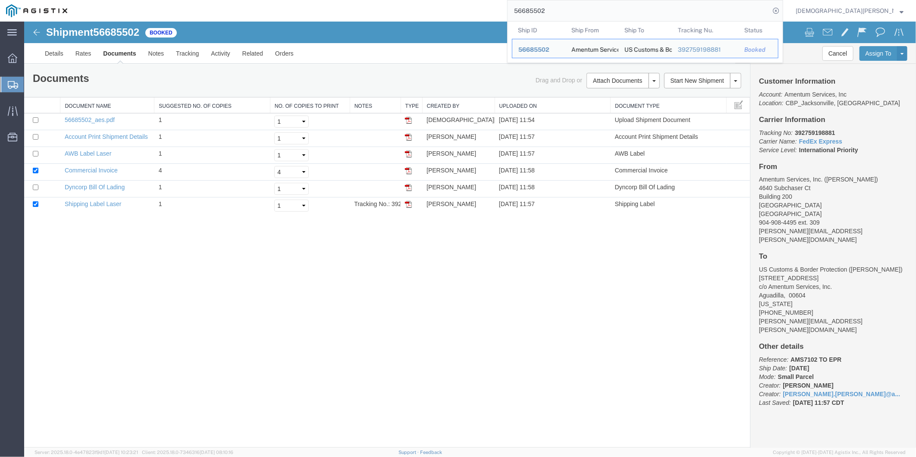
drag, startPoint x: 610, startPoint y: 14, endPoint x: 428, endPoint y: 10, distance: 181.5
click at [429, 10] on div "56685502 Ship ID Ship From Ship To Tracking Nu. Status Ship ID 56685502 Ship Fr…" at bounding box center [428, 11] width 710 height 22
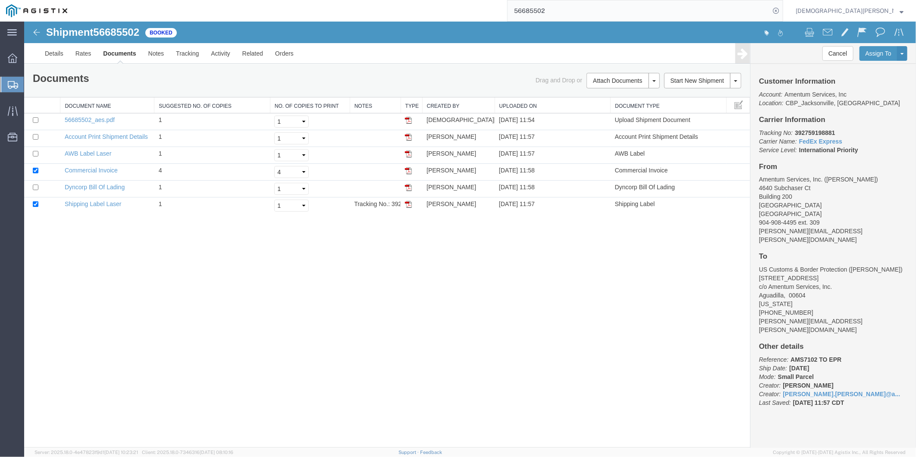
click at [592, 300] on div "Shipment 56685502 6 of 6 Booked Details Rates Documents Notes Tracking Activity…" at bounding box center [470, 234] width 892 height 426
drag, startPoint x: 606, startPoint y: 282, endPoint x: 597, endPoint y: 244, distance: 39.3
click at [606, 282] on div "Shipment 56685502 6 of 6 Booked Details Rates Documents Notes Tracking Activity…" at bounding box center [470, 234] width 892 height 426
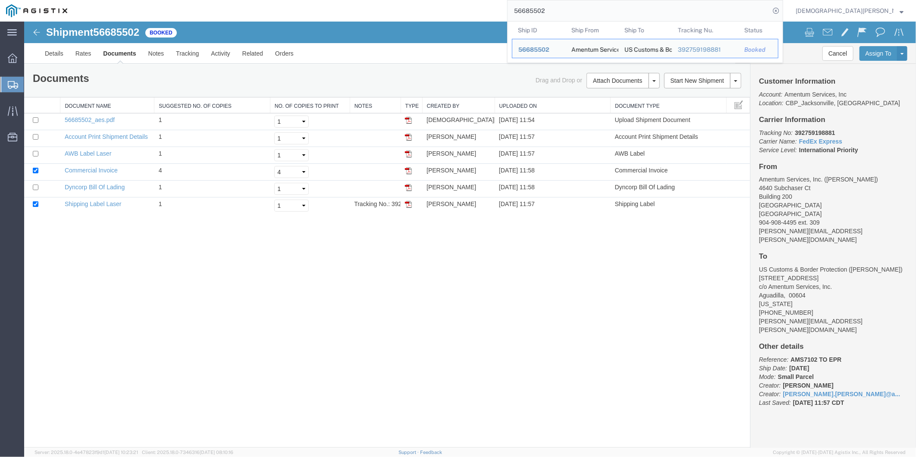
paste input "add the comment AES Only file"
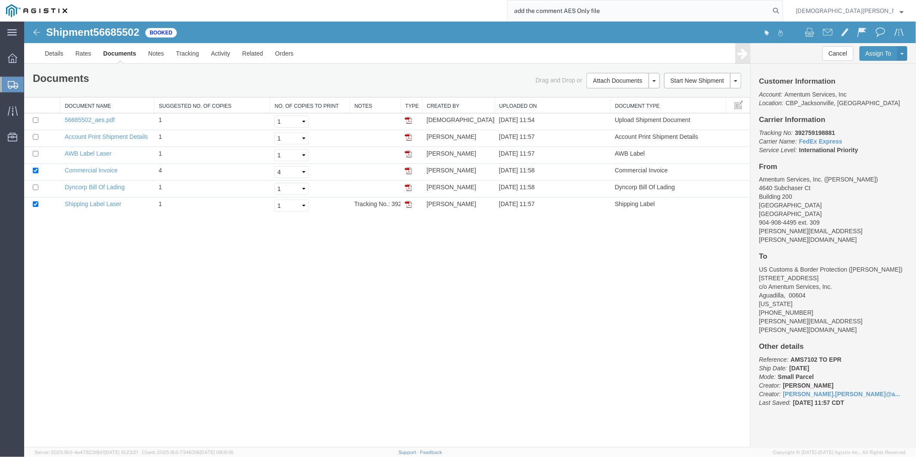
click at [656, 12] on input "add the comment AES Only file" at bounding box center [638, 10] width 262 height 21
drag, startPoint x: 665, startPoint y: 9, endPoint x: 310, endPoint y: 15, distance: 355.3
click at [313, 15] on div "add the comment AES Only file" at bounding box center [428, 11] width 710 height 22
paste input "56683800"
type input "56683800"
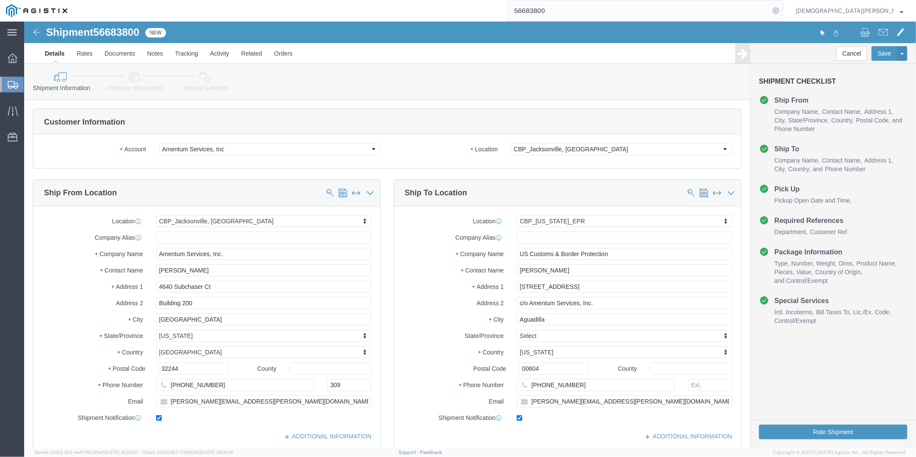
select select "49917"
select select "49933"
click link "Documents"
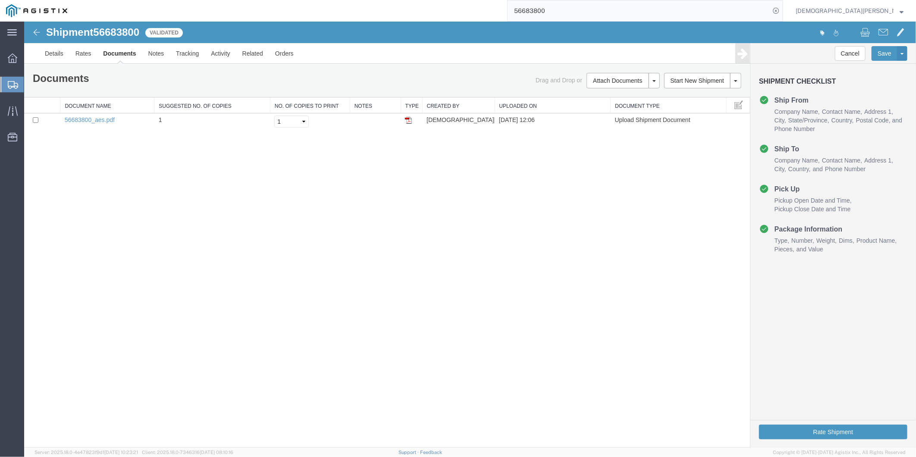
click at [9, 9] on img at bounding box center [36, 10] width 61 height 13
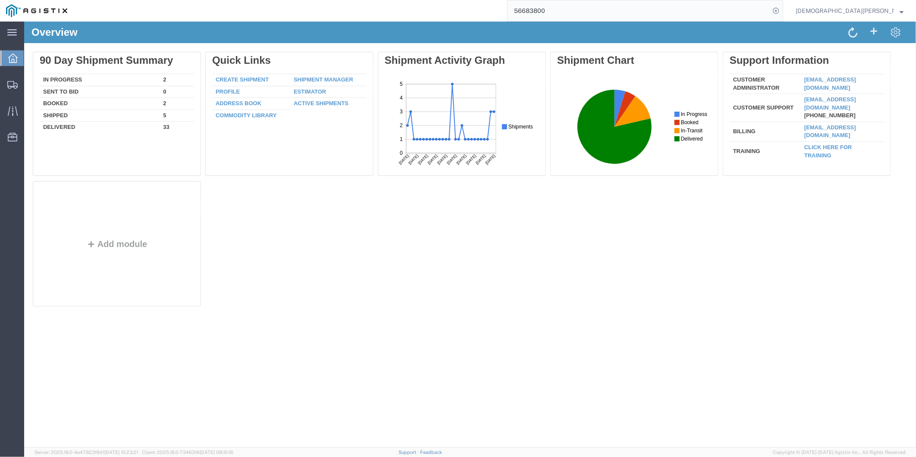
click at [634, 9] on input "56683800" at bounding box center [638, 10] width 262 height 21
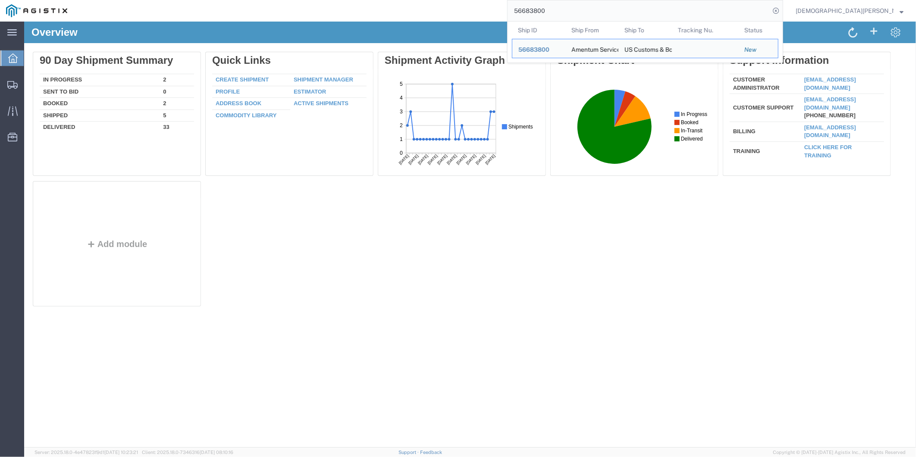
drag, startPoint x: 614, startPoint y: 15, endPoint x: 512, endPoint y: 9, distance: 102.3
click at [526, 11] on div "56683800 Ship ID Ship From Ship To Tracking Nu. Status Ship ID 56683800 Ship Fr…" at bounding box center [428, 11] width 710 height 22
click at [559, 53] on div "56683800" at bounding box center [538, 49] width 41 height 9
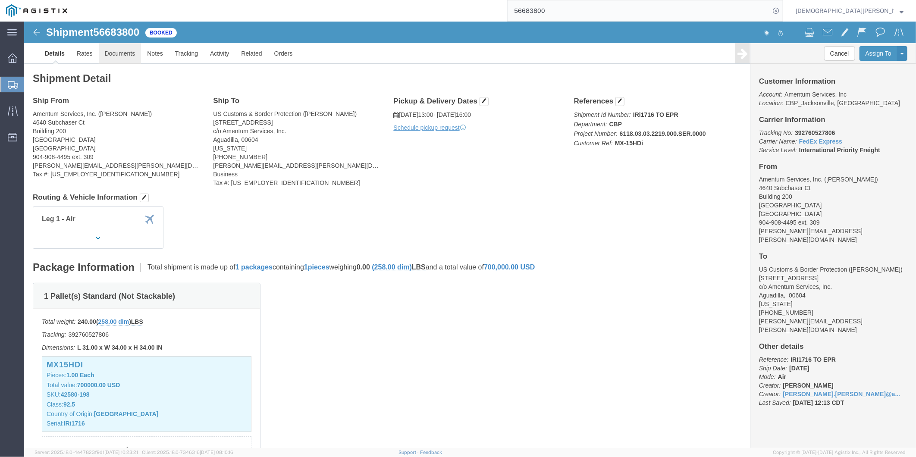
click link "Documents"
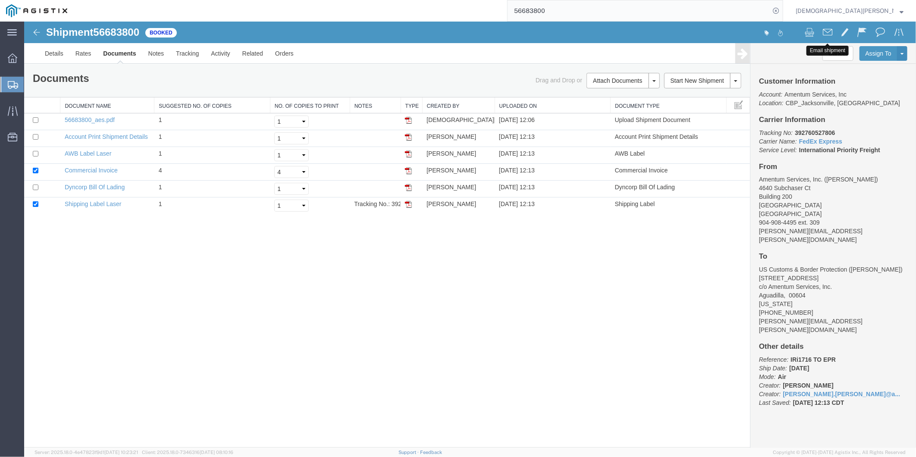
click at [824, 30] on span at bounding box center [826, 31] width 9 height 10
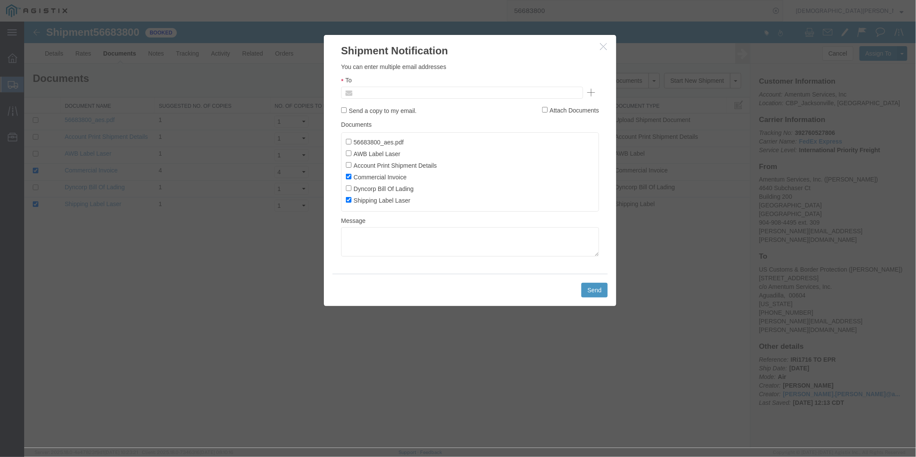
click at [399, 91] on input "text" at bounding box center [403, 92] width 101 height 11
type input "[EMAIL_ADDRESS][DOMAIN_NAME]"
click at [351, 140] on input "56683800_aes.pdf" at bounding box center [348, 141] width 6 height 6
checkbox input "true"
click at [350, 155] on input "AWB Label Laser" at bounding box center [348, 153] width 6 height 6
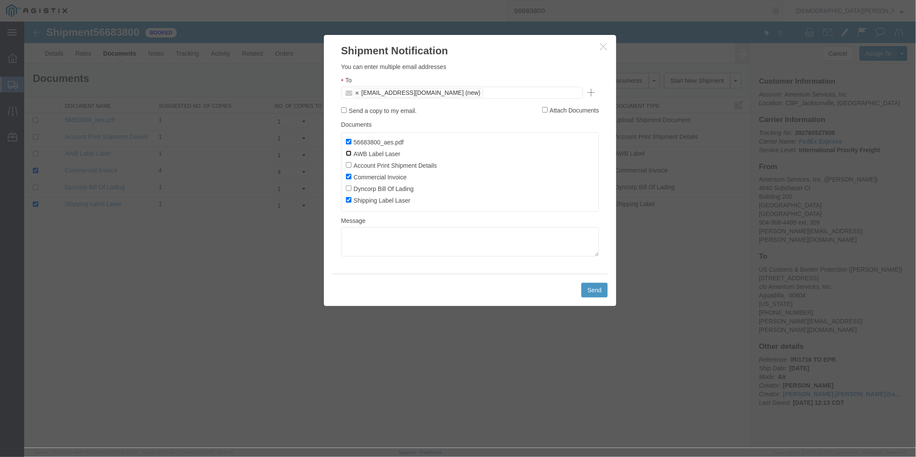
checkbox input "true"
click at [347, 167] on input "Account Print Shipment Details" at bounding box center [348, 165] width 6 height 6
checkbox input "true"
click at [347, 191] on input "Dyncorp Bill Of Lading" at bounding box center [348, 188] width 6 height 6
checkbox input "true"
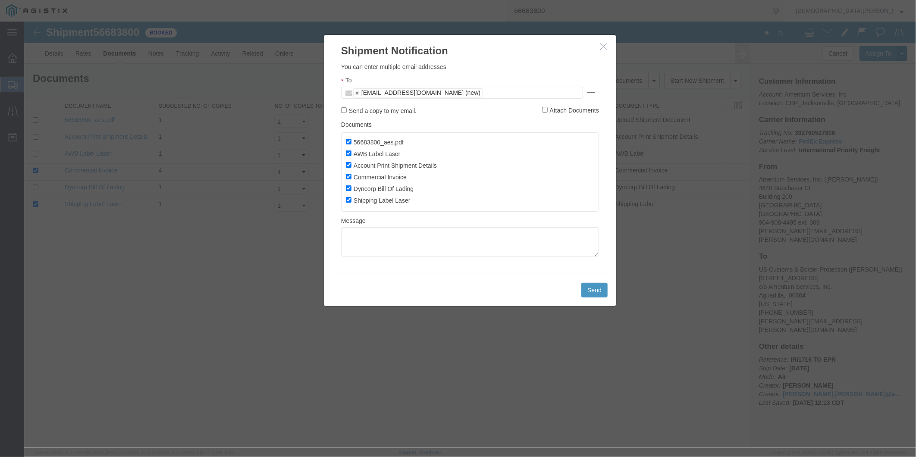
click at [419, 267] on div "Please fix the following errors You can enter multiple email addresses To [EMAI…" at bounding box center [469, 166] width 292 height 216
click at [419, 256] on textarea at bounding box center [470, 241] width 258 height 29
type textarea "AES ONLY FILE"
click at [597, 291] on button "Send" at bounding box center [594, 289] width 26 height 15
